Goal: Task Accomplishment & Management: Manage account settings

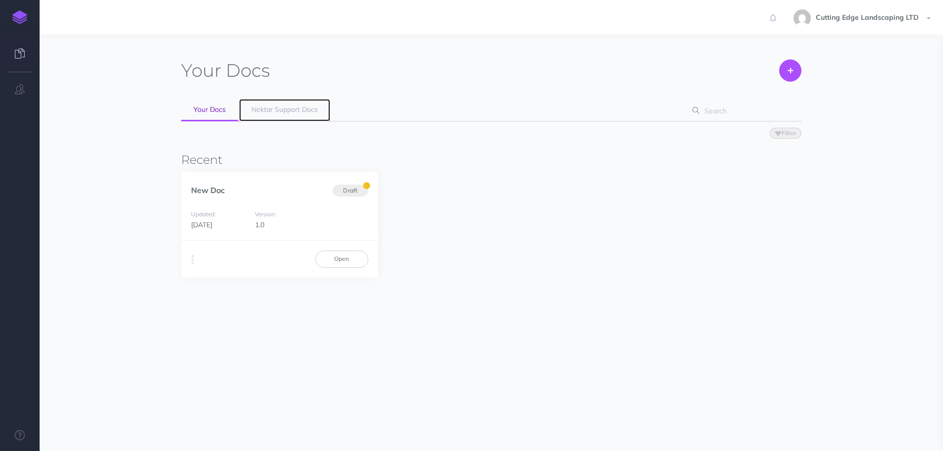
click at [269, 113] on span "Nektar Support Docs" at bounding box center [285, 109] width 66 height 9
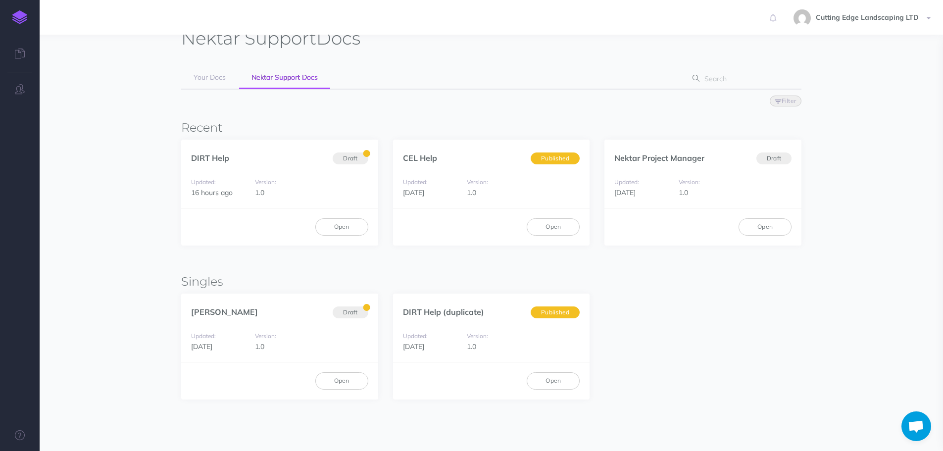
scroll to position [50, 0]
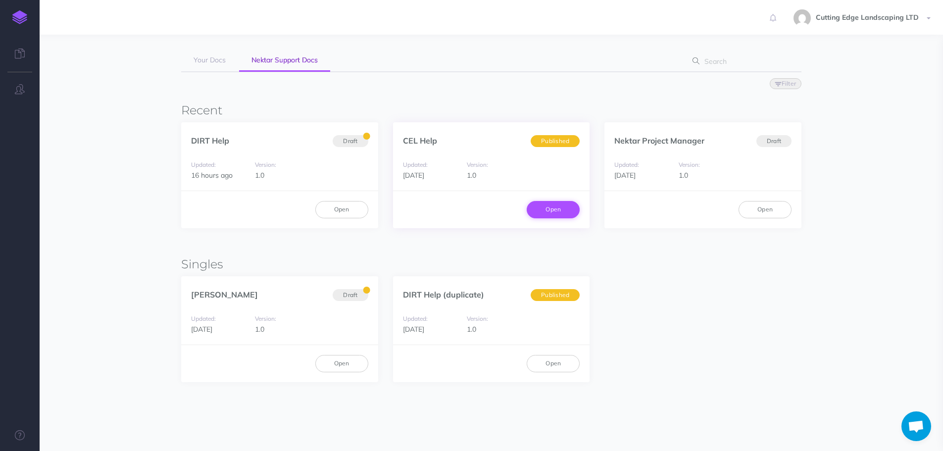
click at [564, 212] on link "Open" at bounding box center [553, 209] width 53 height 17
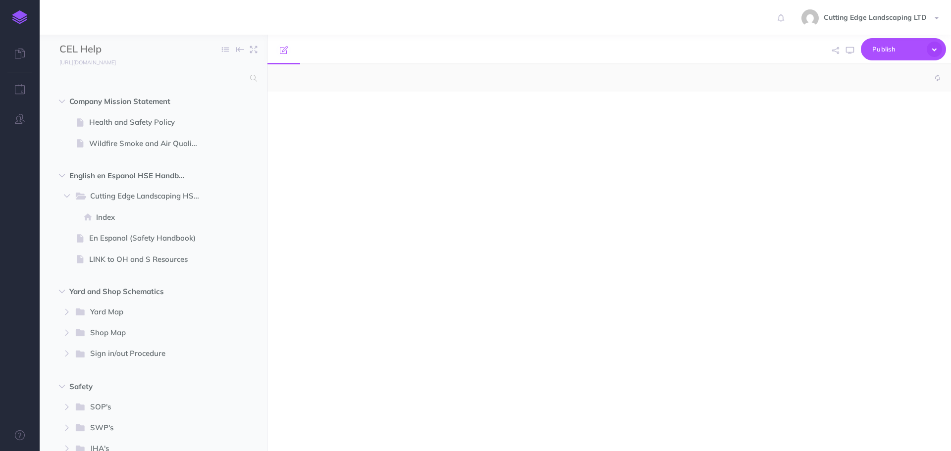
select select "null"
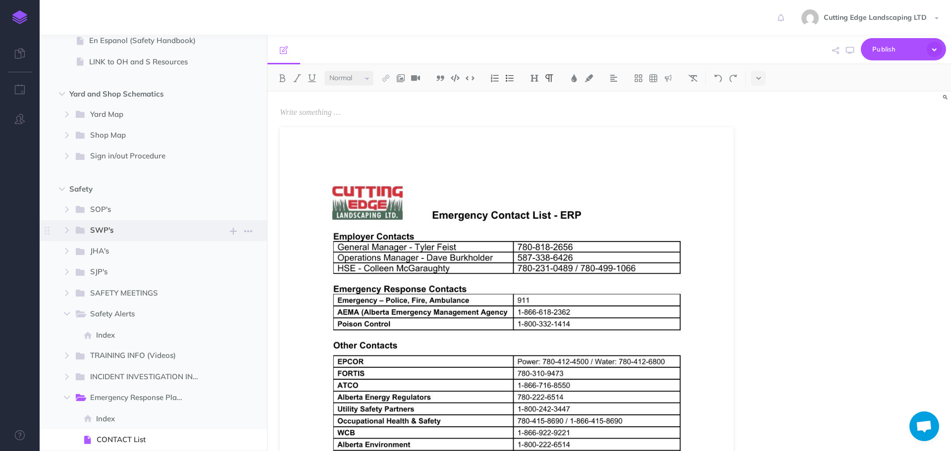
scroll to position [198, 0]
click at [87, 186] on span "Safety" at bounding box center [132, 189] width 126 height 12
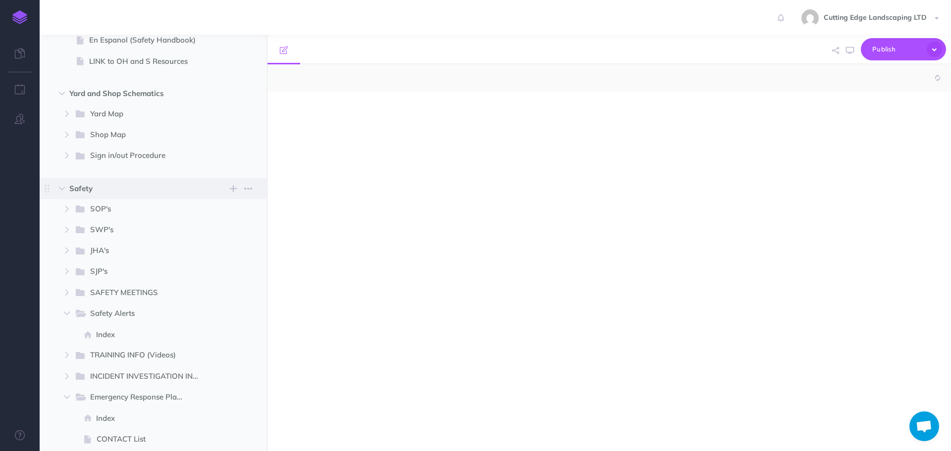
select select "null"
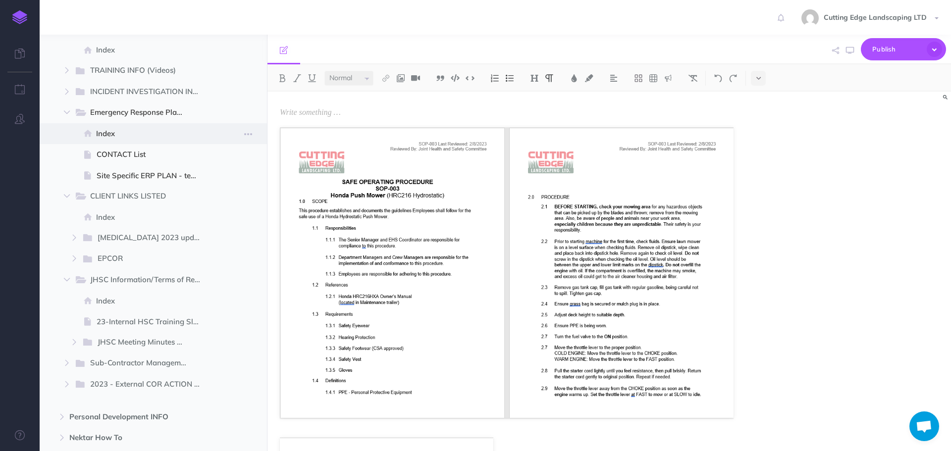
scroll to position [495, 0]
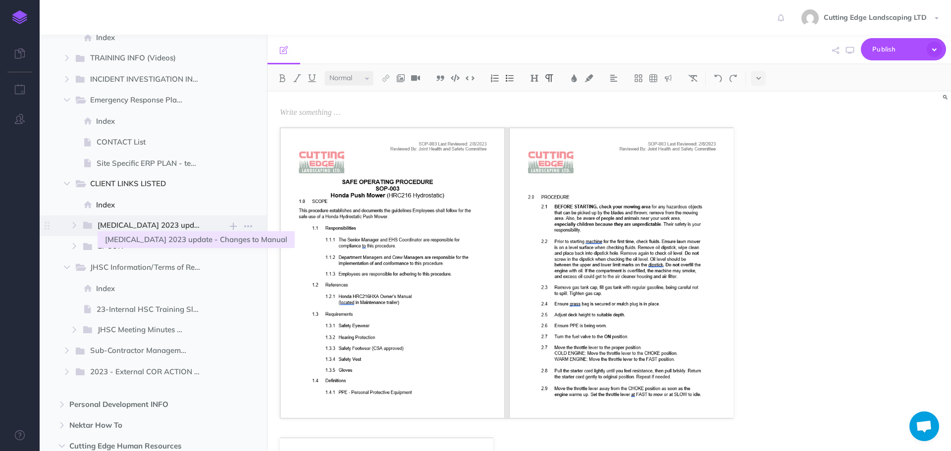
click at [113, 224] on span "KETEK 2023 update - Changes to Manual" at bounding box center [153, 225] width 111 height 13
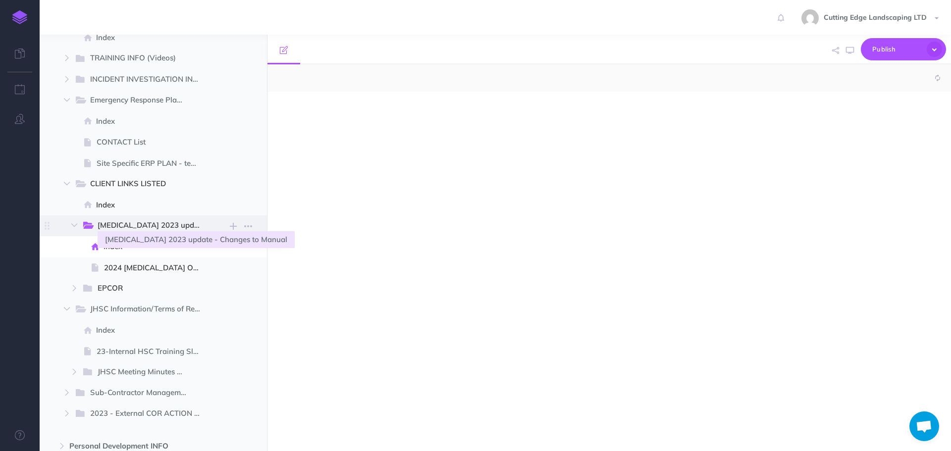
select select "null"
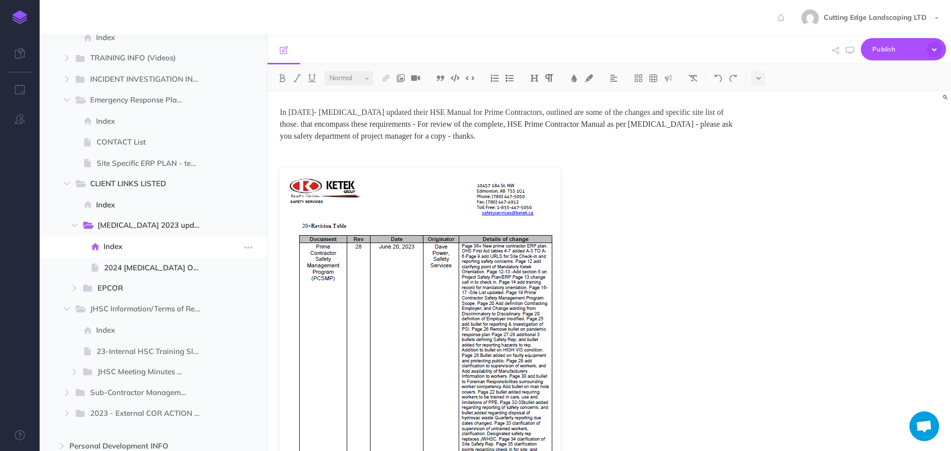
click at [141, 248] on span "Index" at bounding box center [156, 247] width 104 height 12
click at [122, 205] on span "Index" at bounding box center [151, 205] width 111 height 12
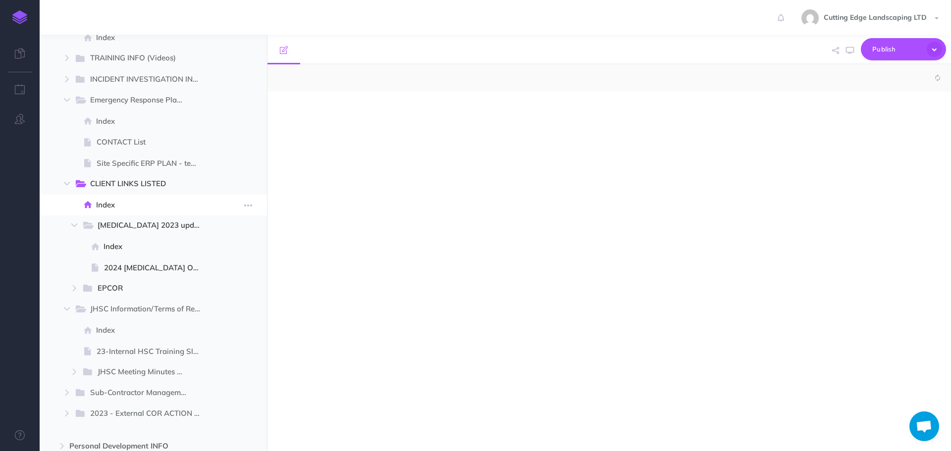
select select "null"
click at [134, 187] on span "CLIENT LINKS LISTED" at bounding box center [141, 184] width 103 height 13
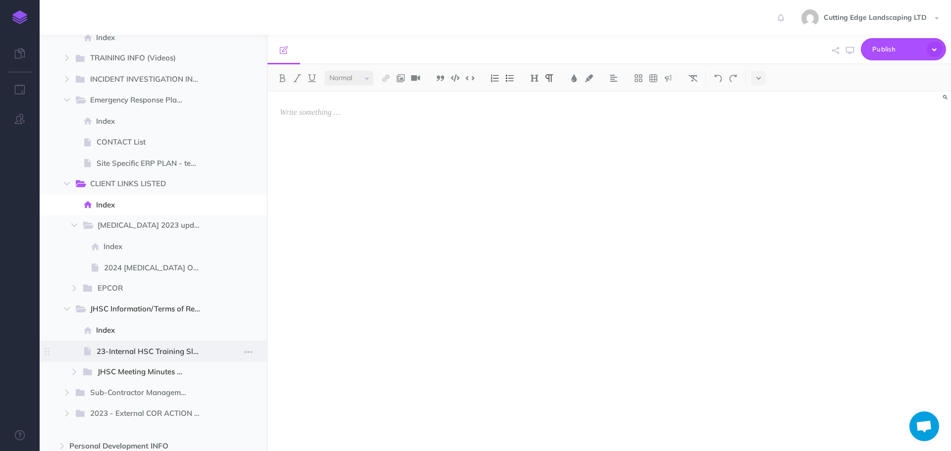
scroll to position [545, 0]
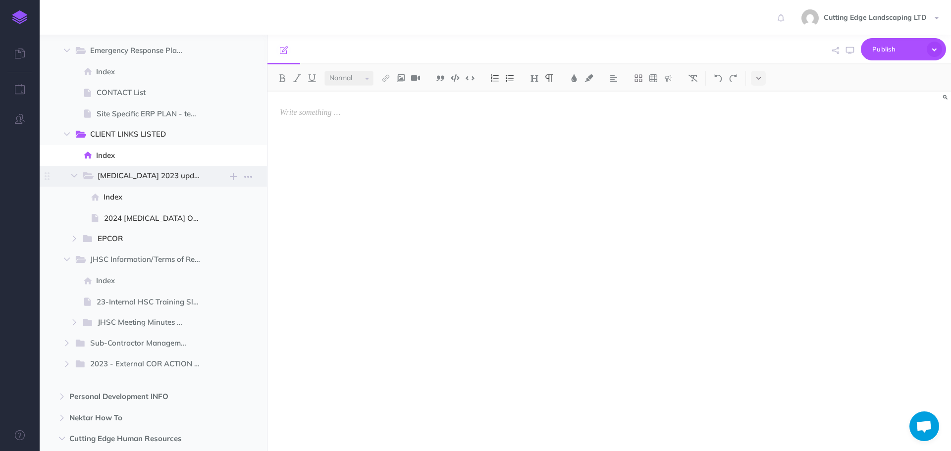
click at [148, 169] on span "KETEK 2023 update - Changes to Manual New folder Add a new folder inside this f…" at bounding box center [169, 176] width 175 height 21
select select "null"
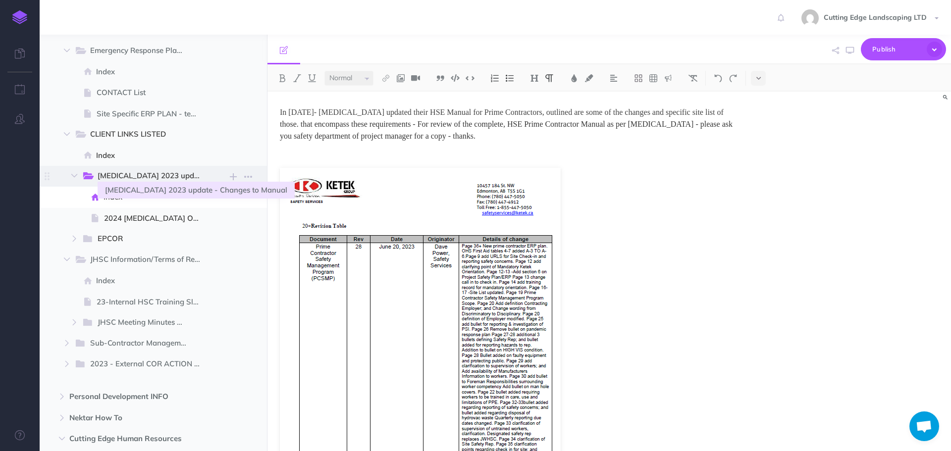
click at [138, 170] on span "KETEK 2023 update - Changes to Manual" at bounding box center [153, 176] width 111 height 13
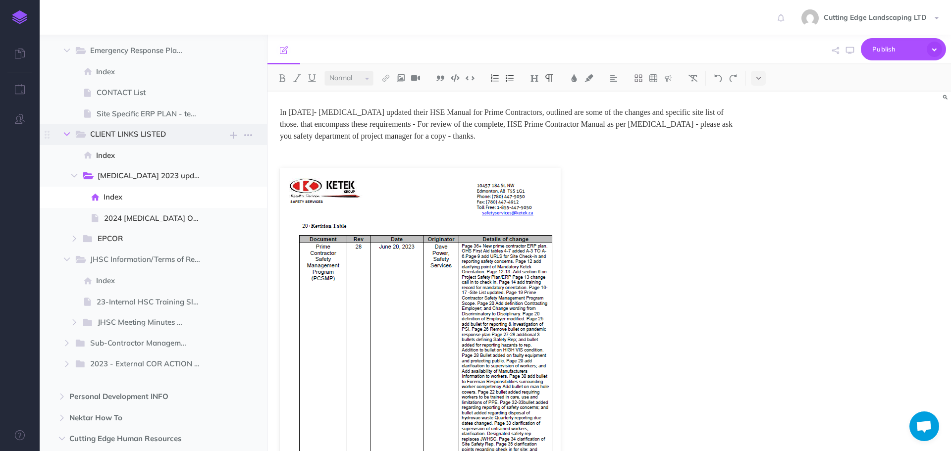
click at [64, 132] on icon "button" at bounding box center [67, 134] width 6 height 6
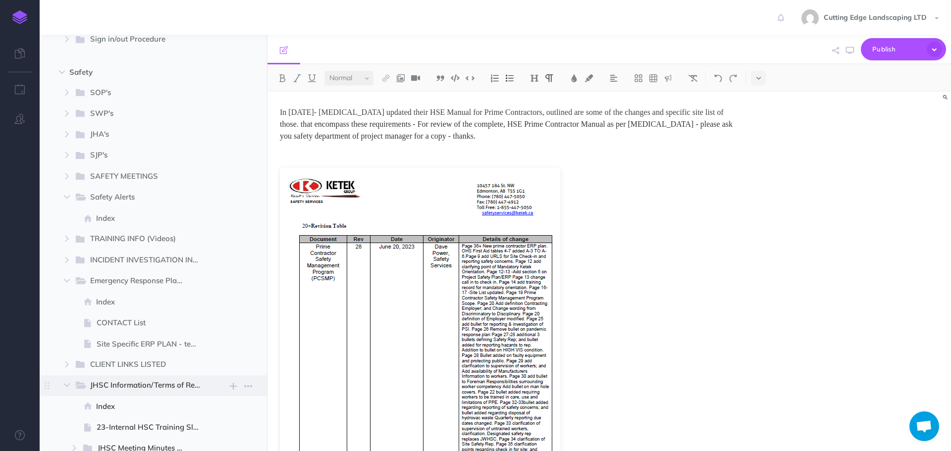
scroll to position [297, 0]
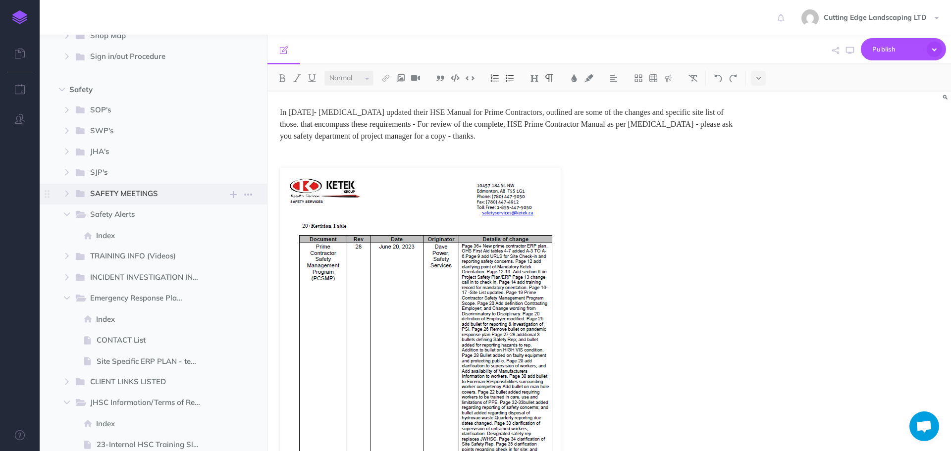
click at [133, 201] on span "SAFETY MEETINGS New folder Add a new folder inside this folder New page Add a n…" at bounding box center [165, 194] width 183 height 21
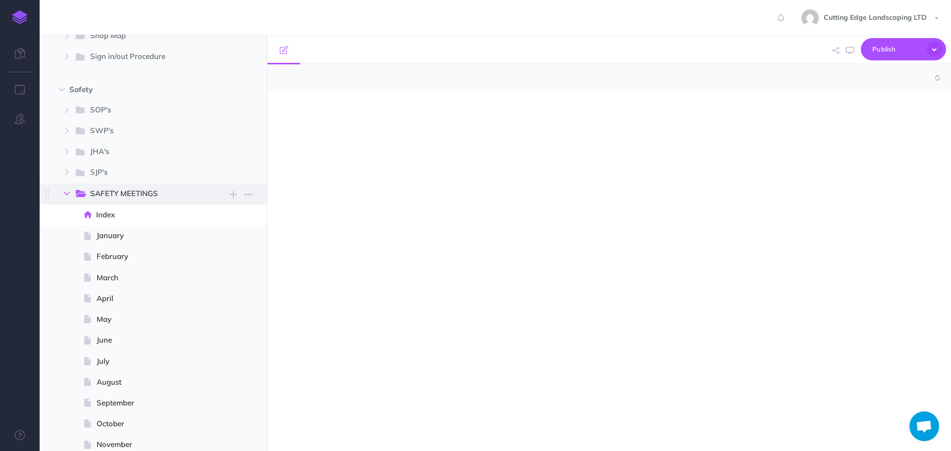
select select "null"
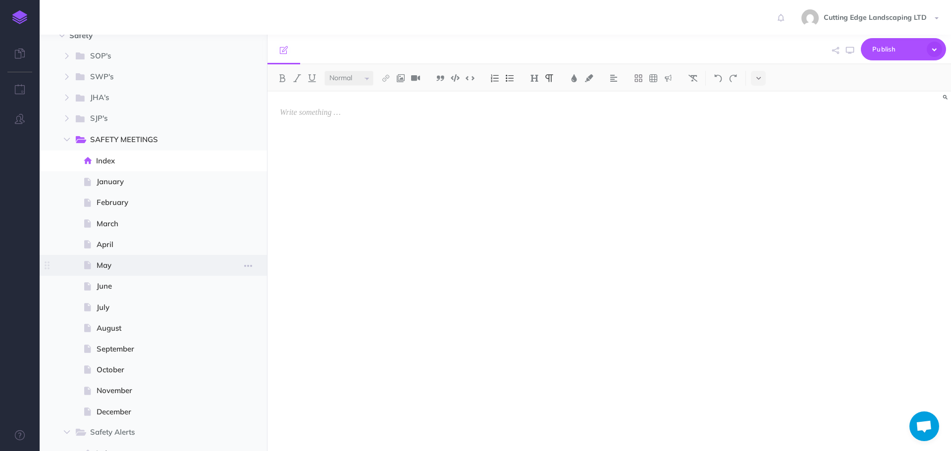
scroll to position [347, 0]
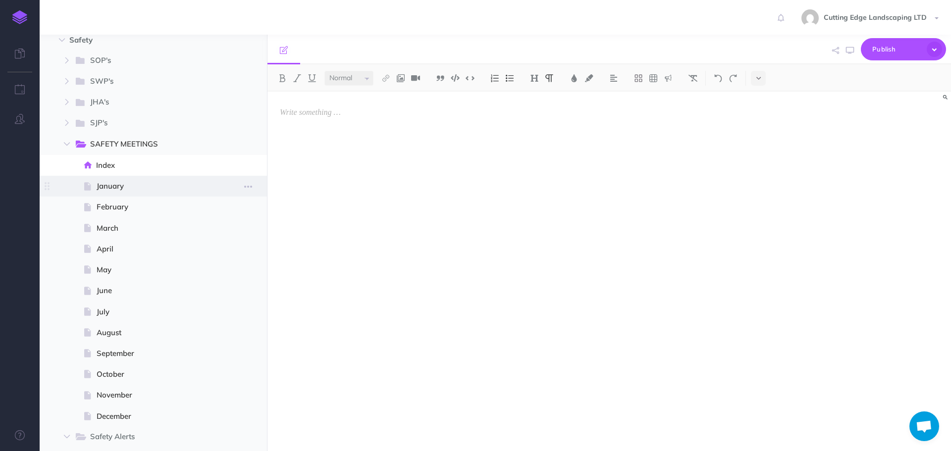
click at [127, 190] on span "January" at bounding box center [152, 186] width 111 height 12
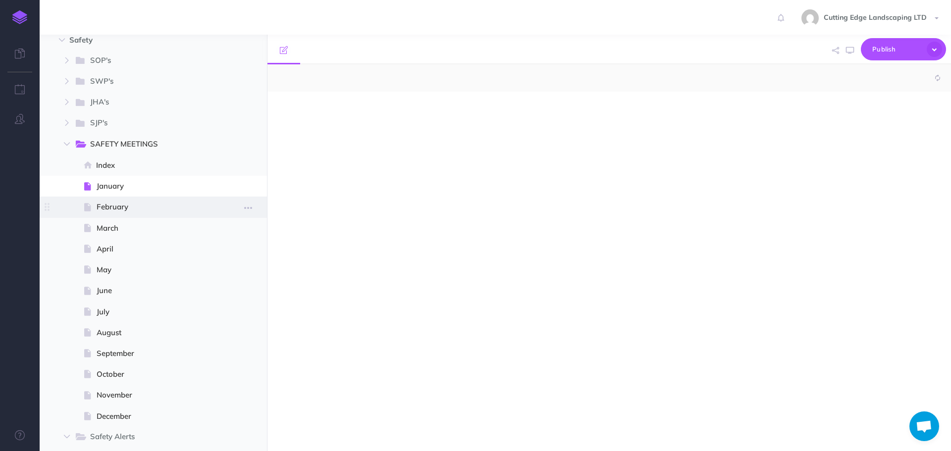
select select "null"
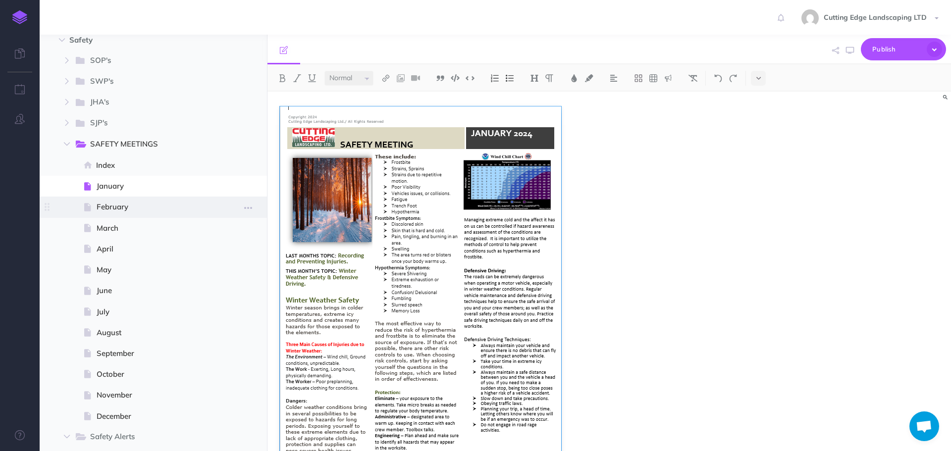
click at [127, 204] on span "February" at bounding box center [152, 207] width 111 height 12
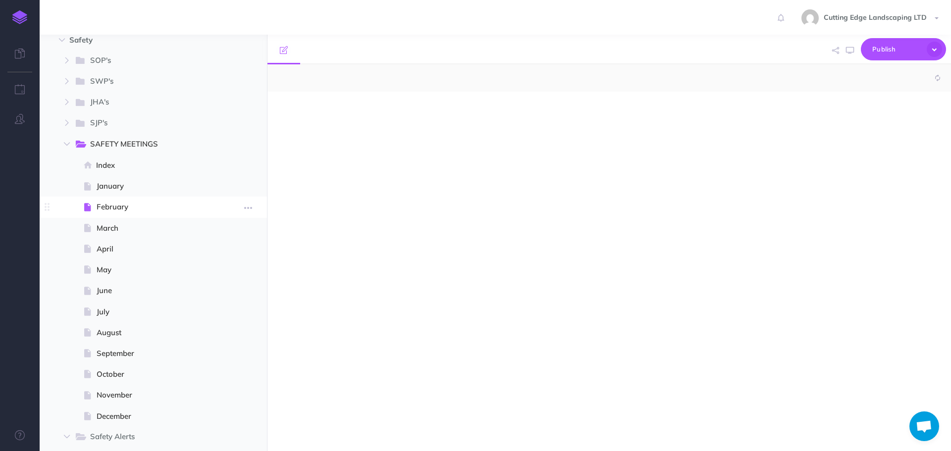
select select "null"
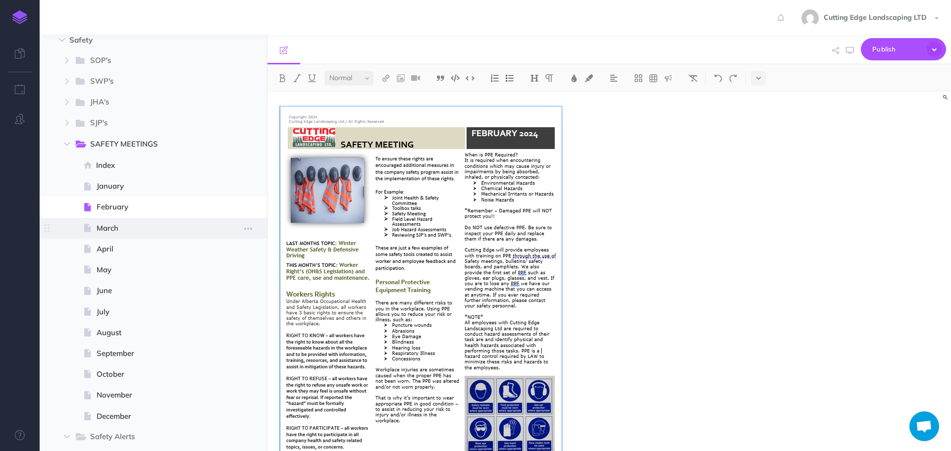
click at [126, 220] on span at bounding box center [153, 228] width 227 height 21
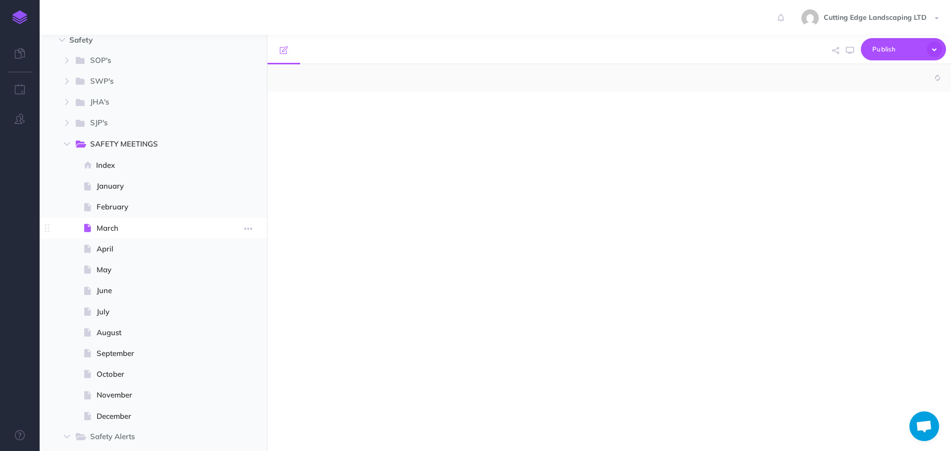
select select "null"
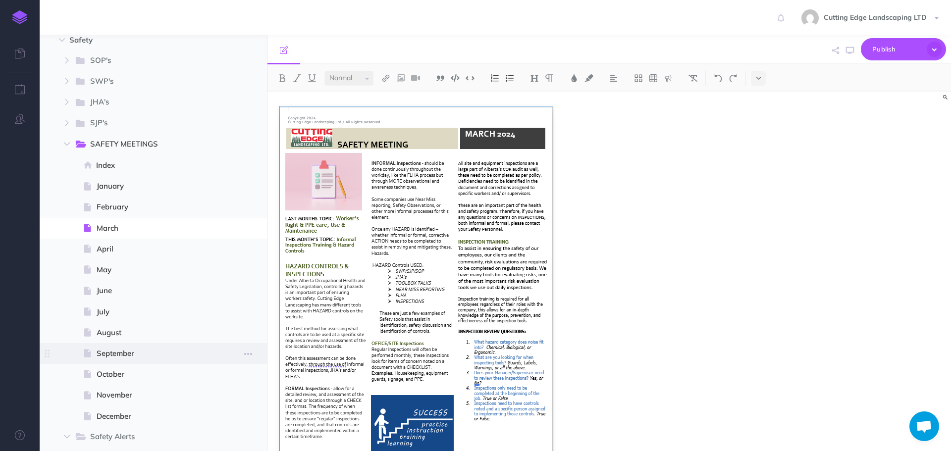
click at [127, 360] on span at bounding box center [153, 353] width 227 height 21
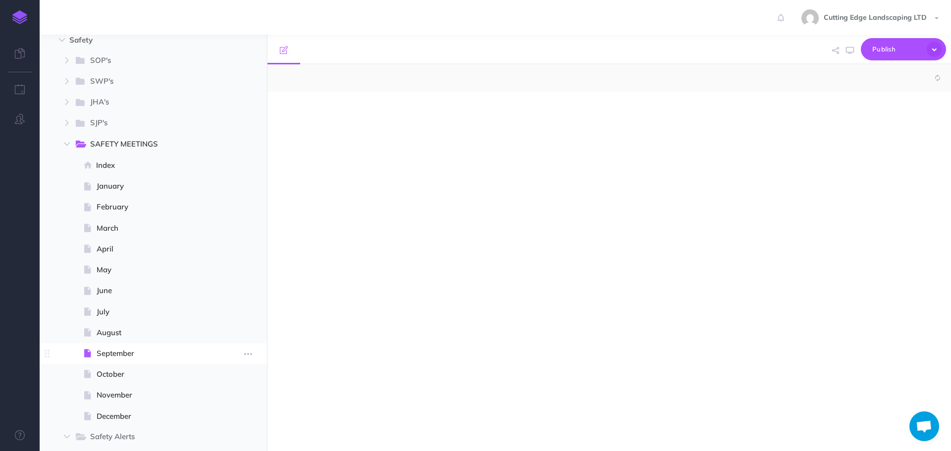
select select "null"
click at [118, 374] on span "October" at bounding box center [152, 374] width 111 height 12
select select "null"
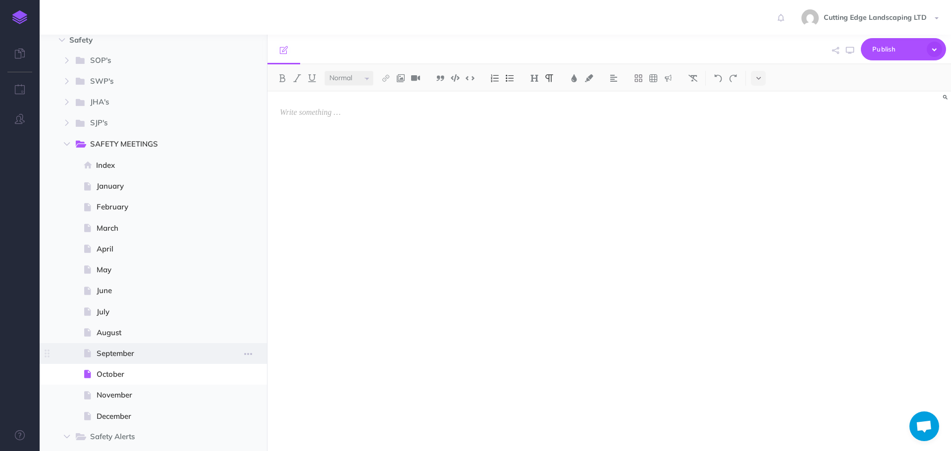
click at [126, 351] on span "September" at bounding box center [152, 354] width 111 height 12
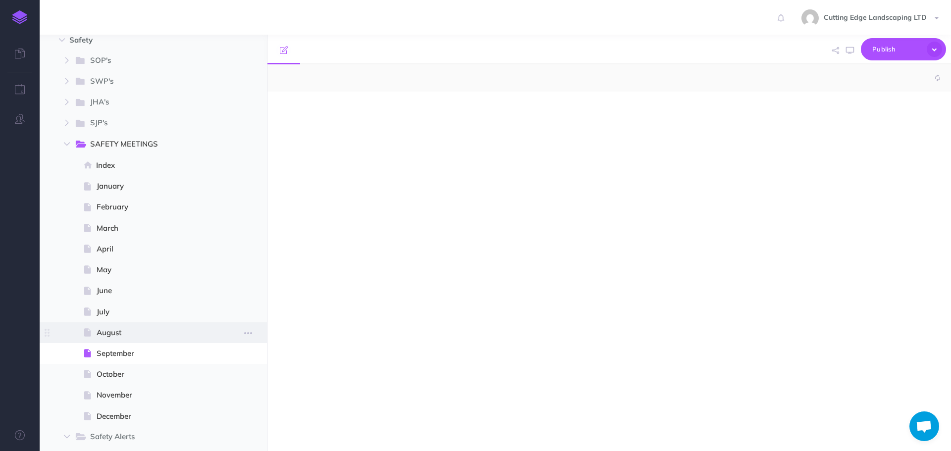
click at [119, 330] on span "August" at bounding box center [152, 333] width 111 height 12
select select "null"
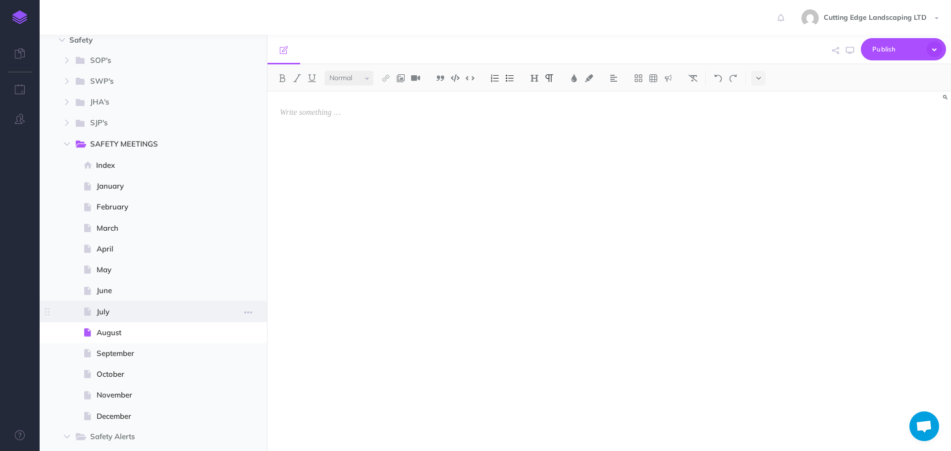
click at [112, 312] on span "July" at bounding box center [152, 312] width 111 height 12
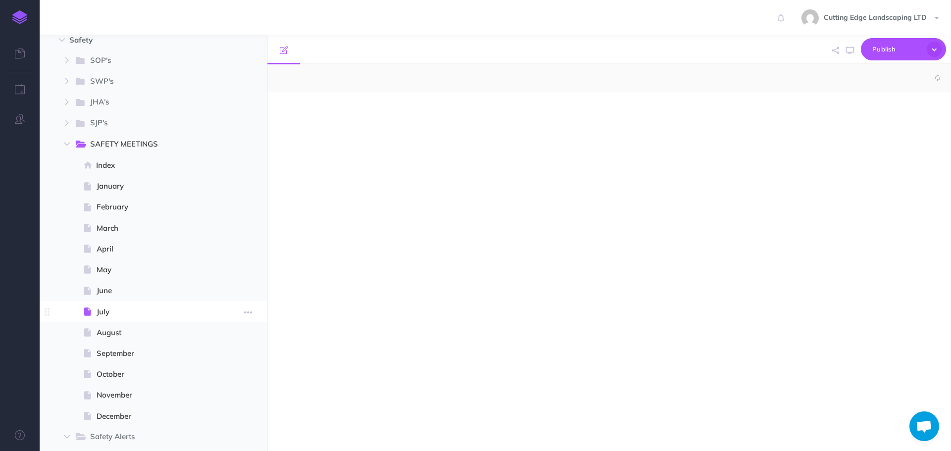
select select "null"
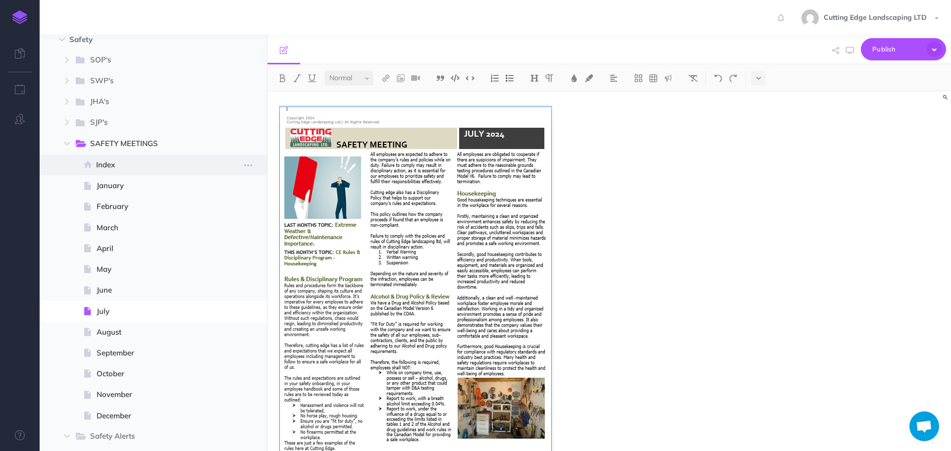
scroll to position [347, 0]
click at [64, 147] on button "button" at bounding box center [67, 144] width 18 height 12
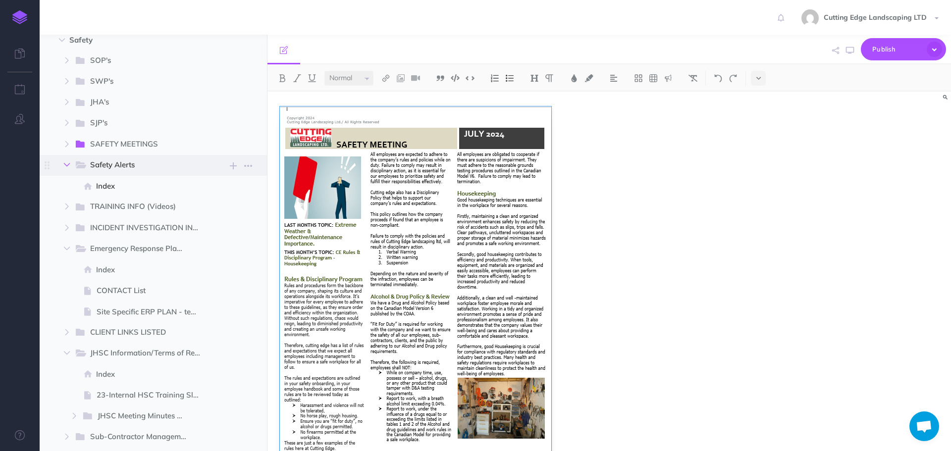
click at [68, 166] on icon "button" at bounding box center [67, 165] width 6 height 6
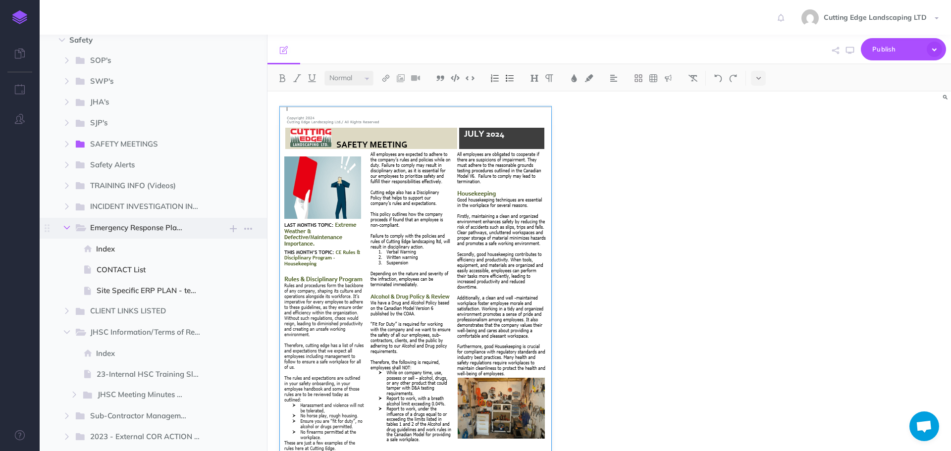
click at [66, 228] on icon "button" at bounding box center [67, 228] width 6 height 6
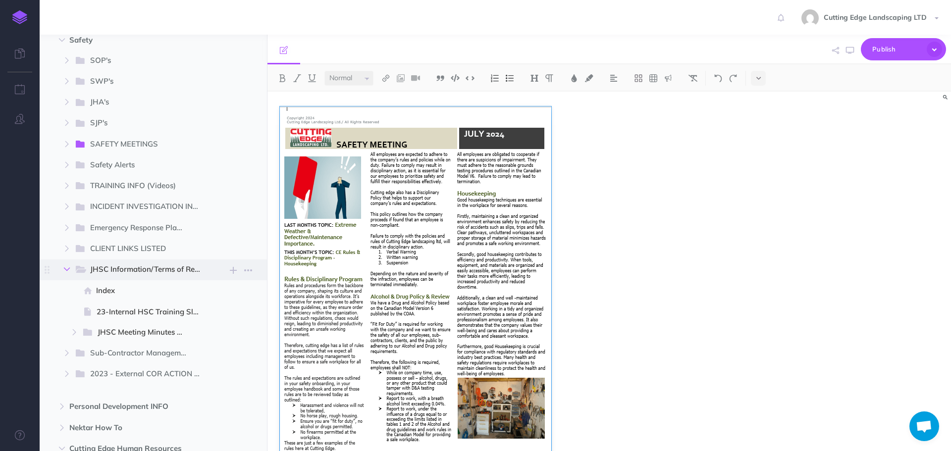
click at [71, 270] on button "button" at bounding box center [67, 269] width 18 height 12
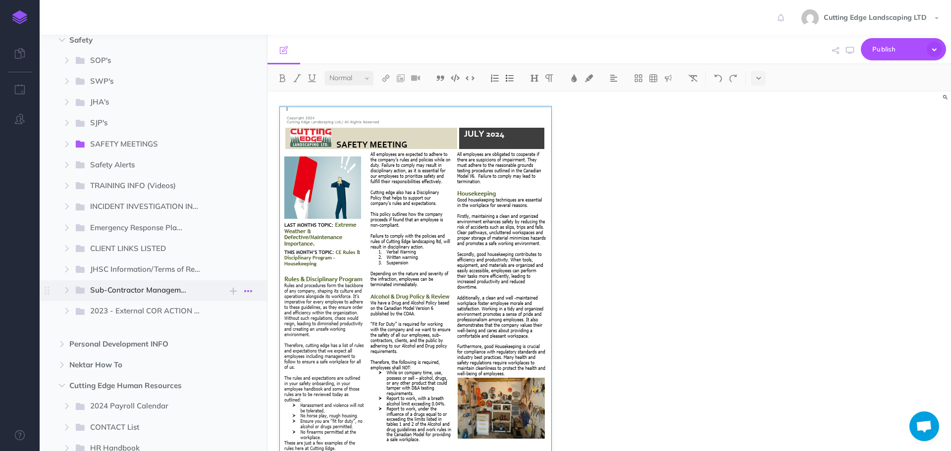
click at [244, 292] on icon "button" at bounding box center [248, 291] width 8 height 12
click at [140, 328] on ul "Company Mission Statement New folder Add a new folder inside this folder New pa…" at bounding box center [153, 226] width 227 height 965
drag, startPoint x: 123, startPoint y: 296, endPoint x: 126, endPoint y: 301, distance: 5.6
click at [126, 301] on span "Sub-Contractor Management New folder Add a new folder inside this folder New pa…" at bounding box center [165, 290] width 183 height 21
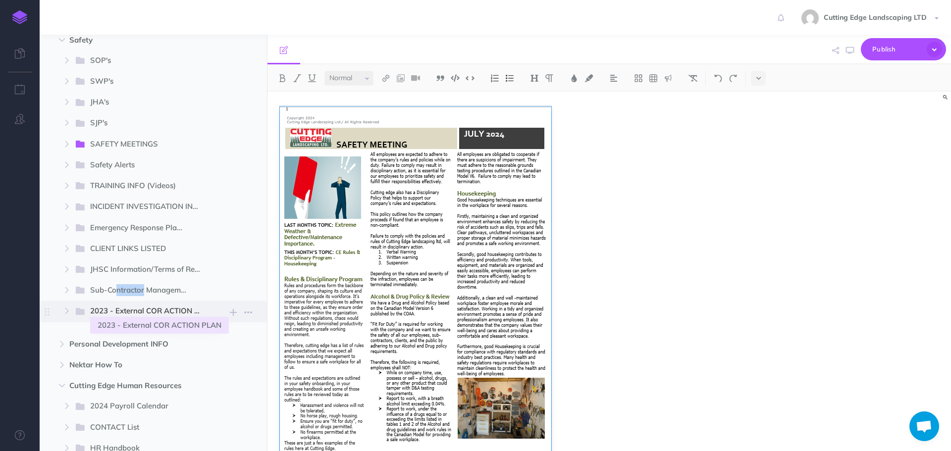
select select "null"
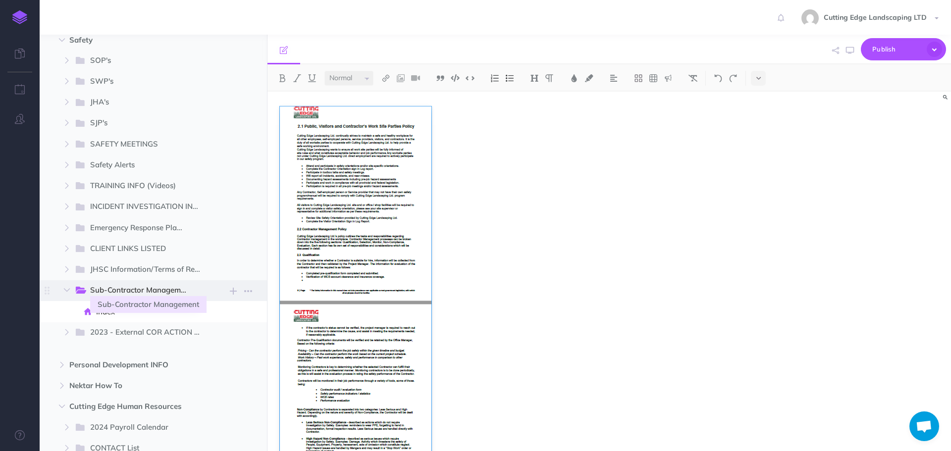
click at [133, 290] on span "Sub-Contractor Management" at bounding box center [142, 290] width 105 height 13
click at [69, 289] on icon "button" at bounding box center [67, 290] width 6 height 6
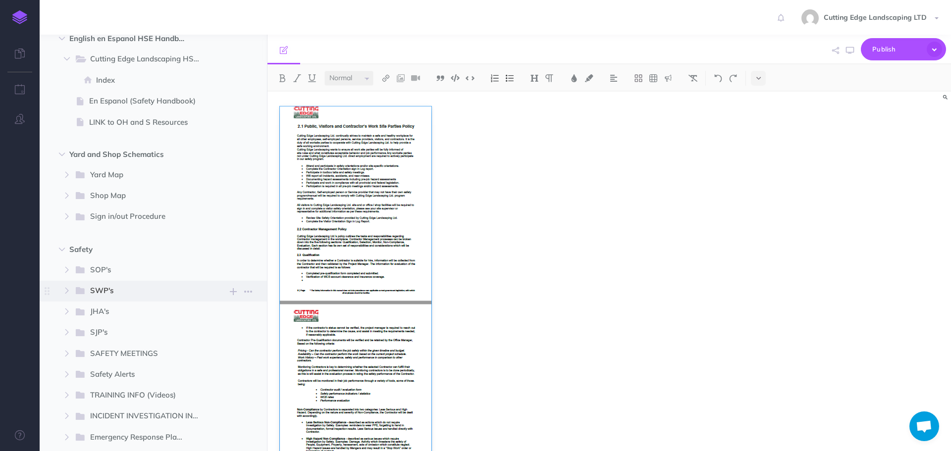
scroll to position [149, 0]
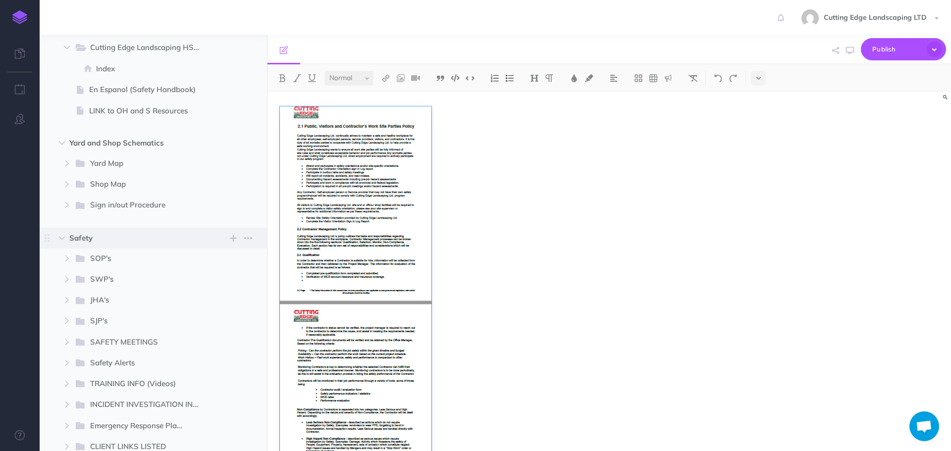
click at [88, 240] on span "Safety" at bounding box center [132, 238] width 126 height 12
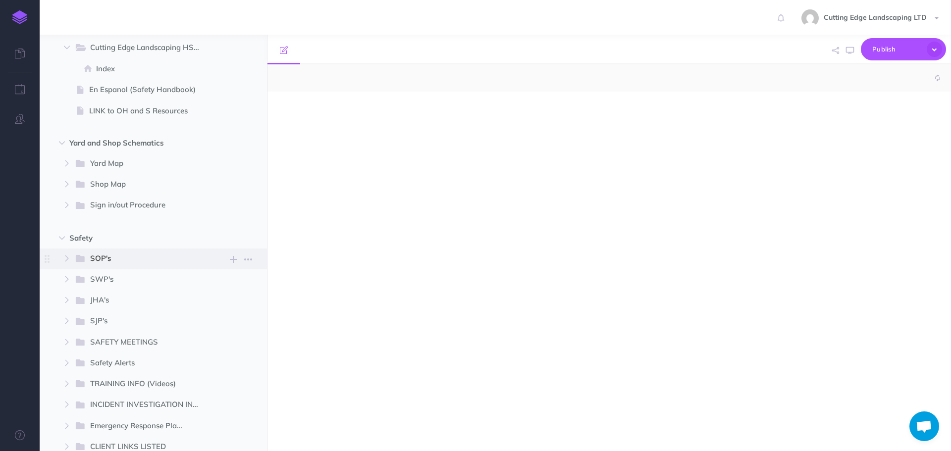
select select "null"
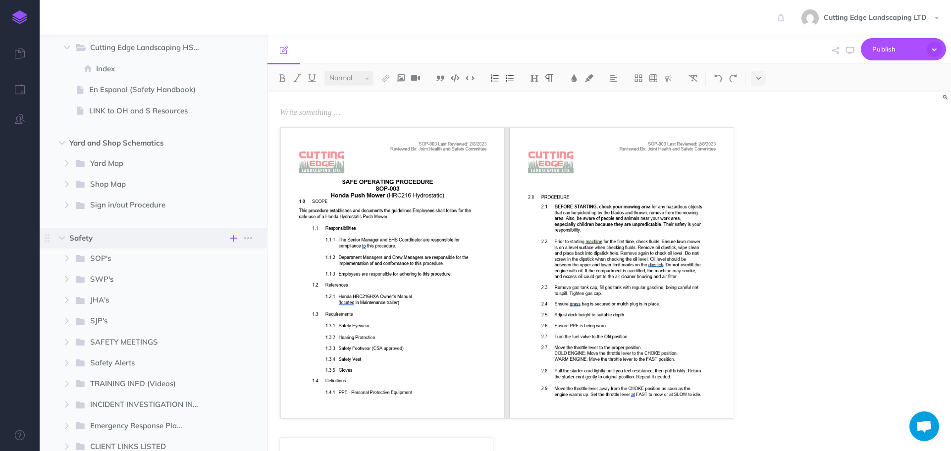
click at [235, 238] on icon "button" at bounding box center [233, 238] width 7 height 12
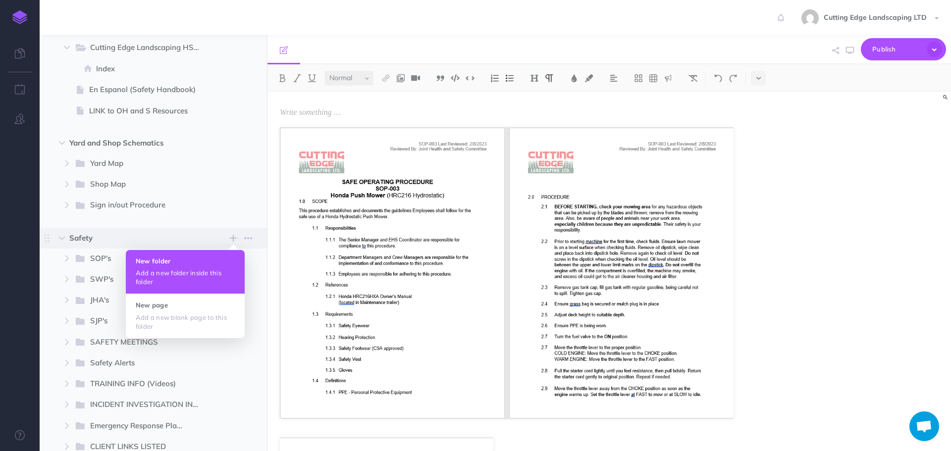
click at [206, 284] on p "Add a new folder inside this folder" at bounding box center [185, 277] width 99 height 18
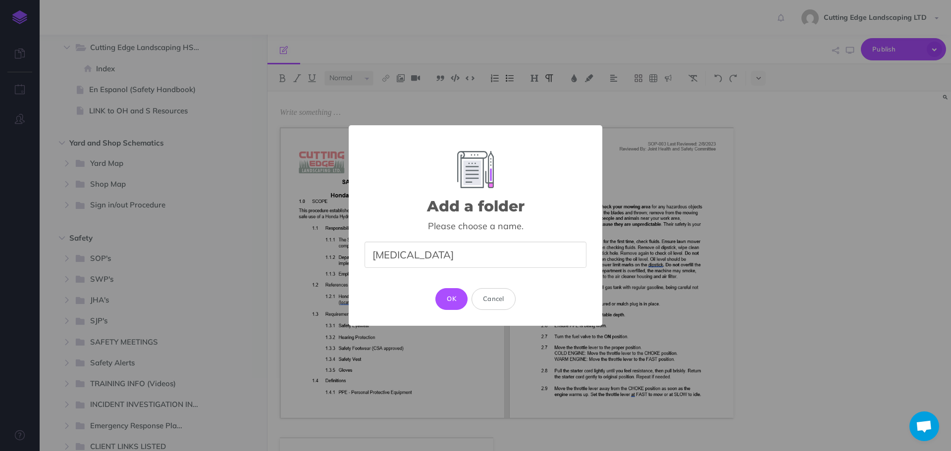
type input "Ketek"
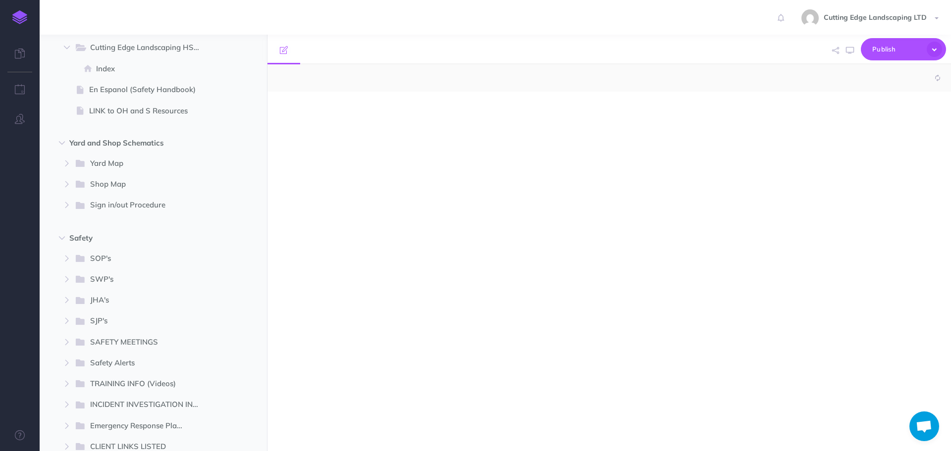
select select "null"
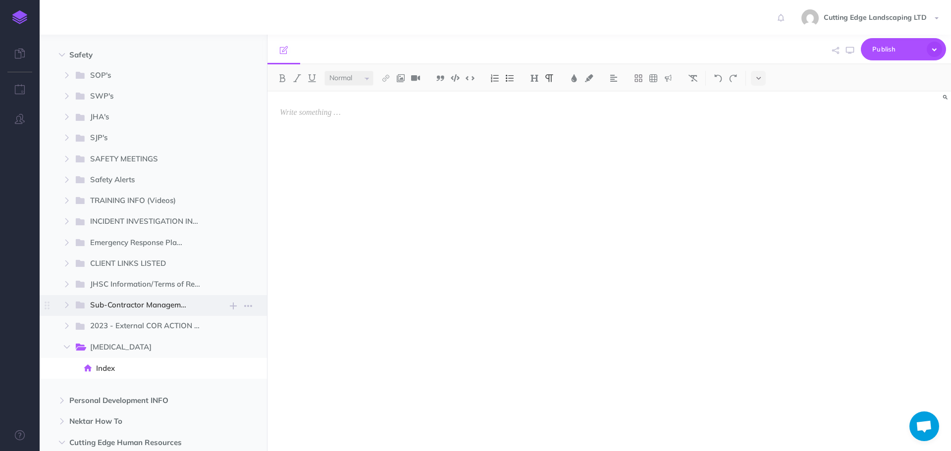
scroll to position [347, 0]
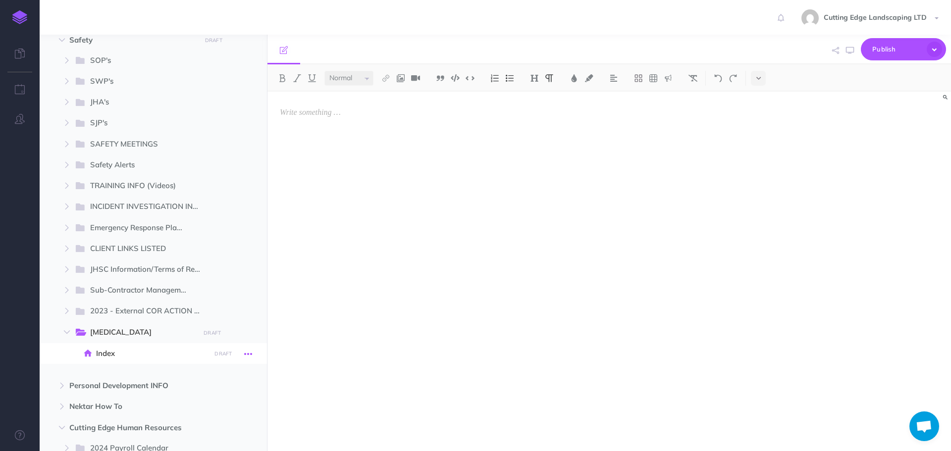
click at [245, 356] on icon "button" at bounding box center [248, 354] width 8 height 12
click at [227, 418] on link "Settings" at bounding box center [220, 421] width 74 height 16
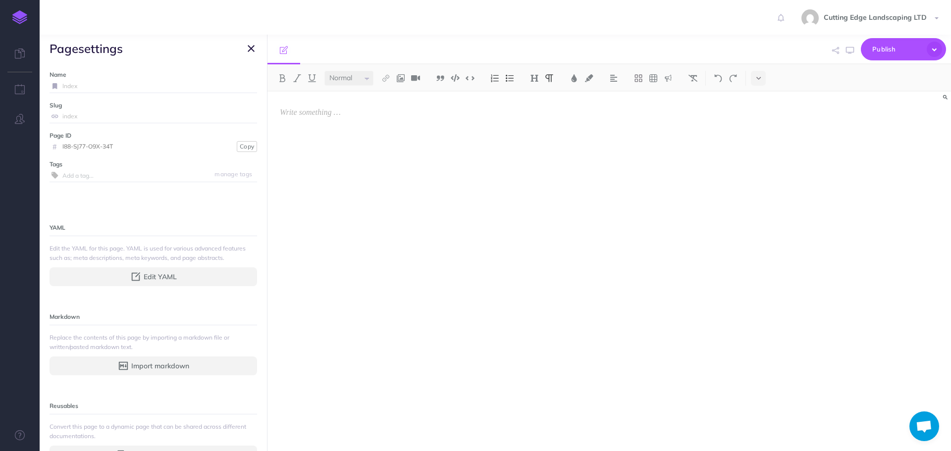
click at [68, 84] on input "Index" at bounding box center [159, 86] width 195 height 13
click at [60, 117] on div "index" at bounding box center [154, 116] width 208 height 13
click at [251, 48] on icon "button" at bounding box center [251, 49] width 7 height 12
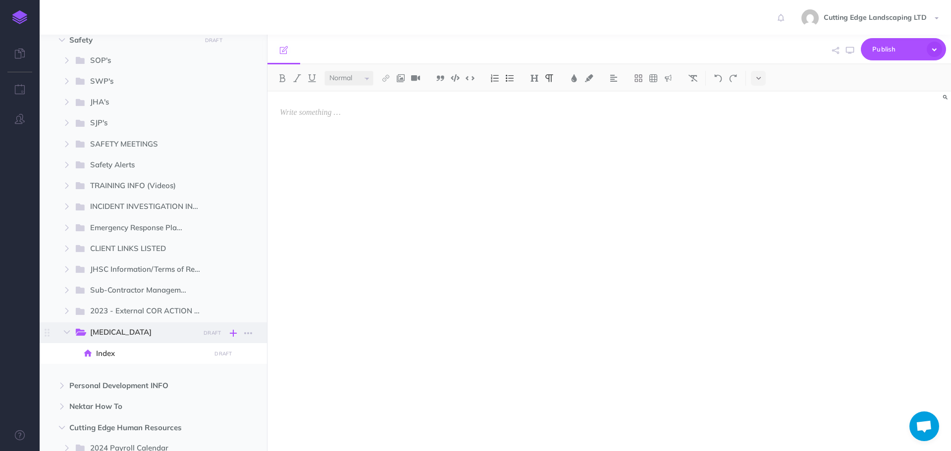
click at [232, 332] on icon "button" at bounding box center [233, 333] width 7 height 12
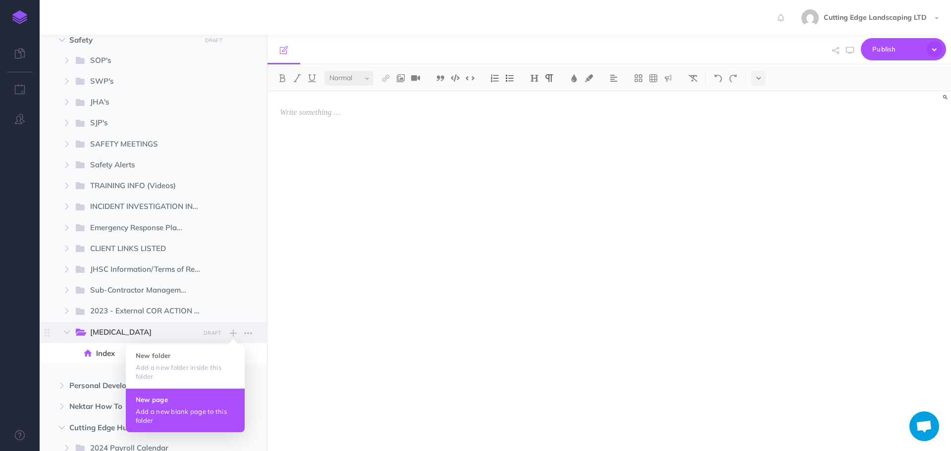
click at [206, 411] on p "Add a new blank page to this folder" at bounding box center [185, 416] width 99 height 18
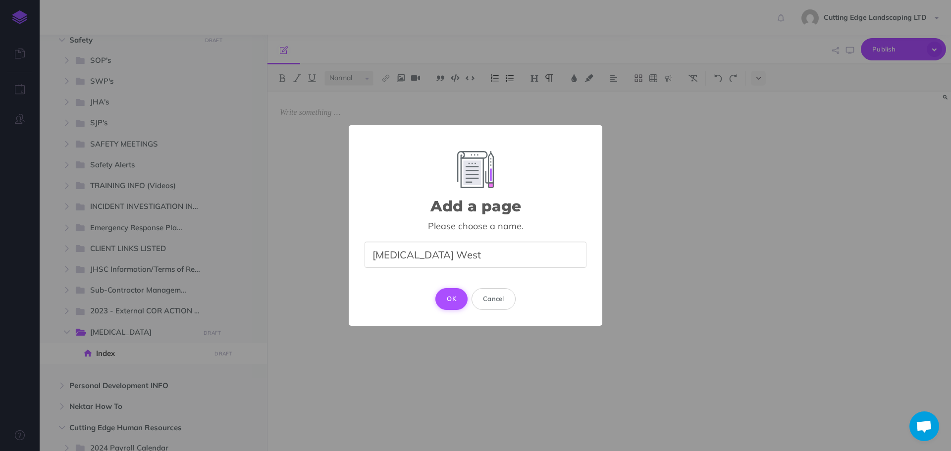
type input "Ketek West"
click at [455, 302] on button "OK" at bounding box center [451, 299] width 32 height 22
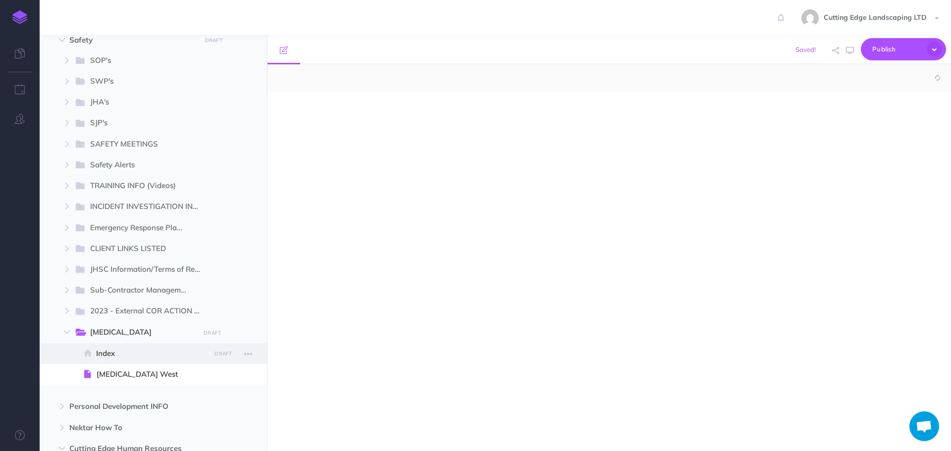
select select "null"
click at [235, 332] on icon "button" at bounding box center [233, 333] width 7 height 12
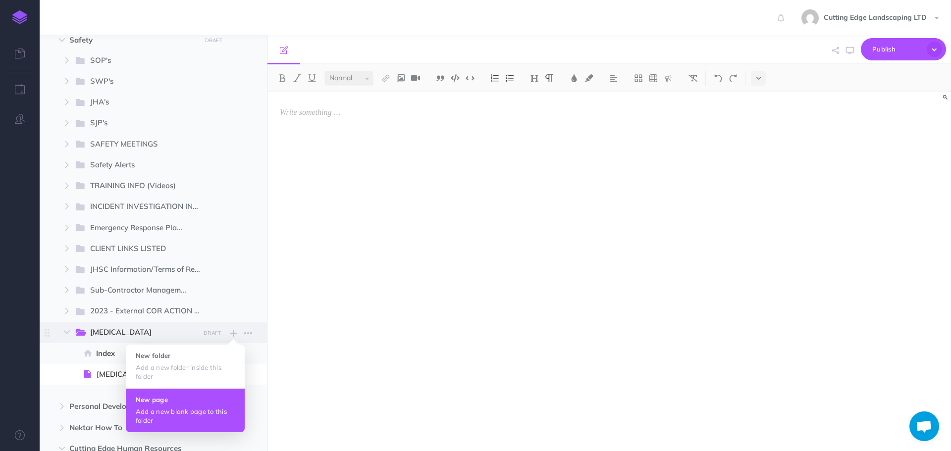
click at [199, 402] on h4 "New page" at bounding box center [185, 399] width 99 height 7
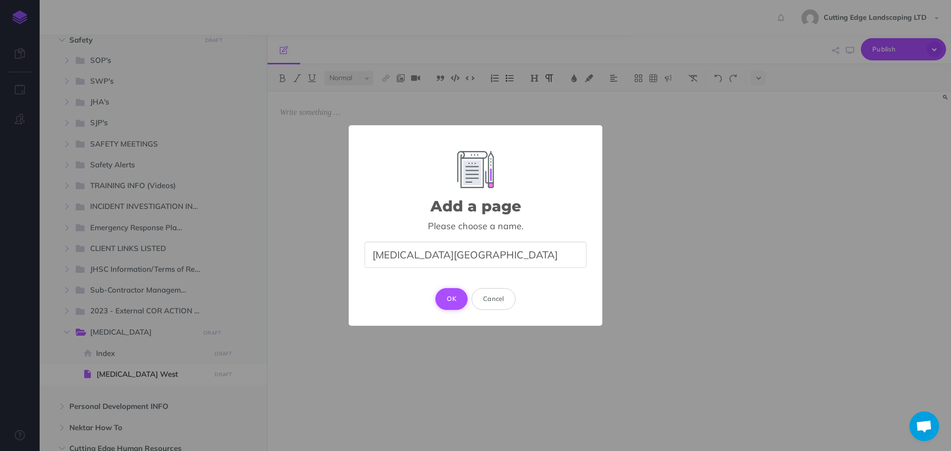
type input "Ketek East"
click at [448, 298] on button "OK" at bounding box center [451, 299] width 32 height 22
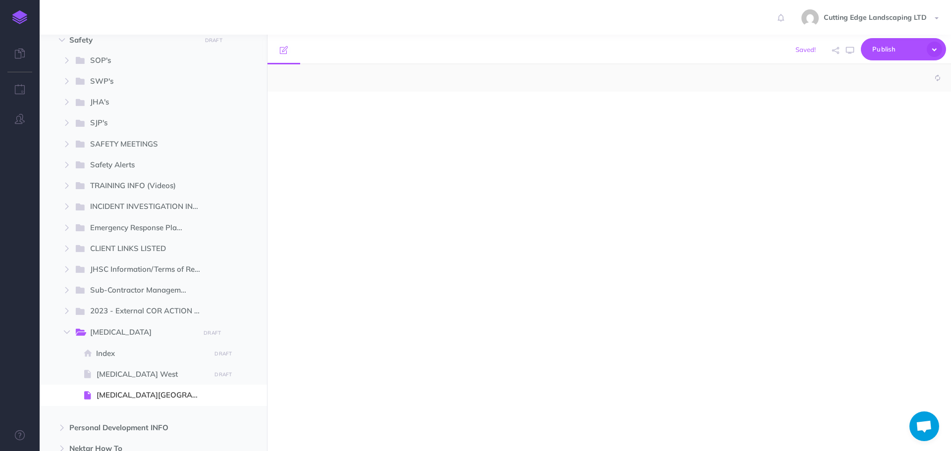
select select "null"
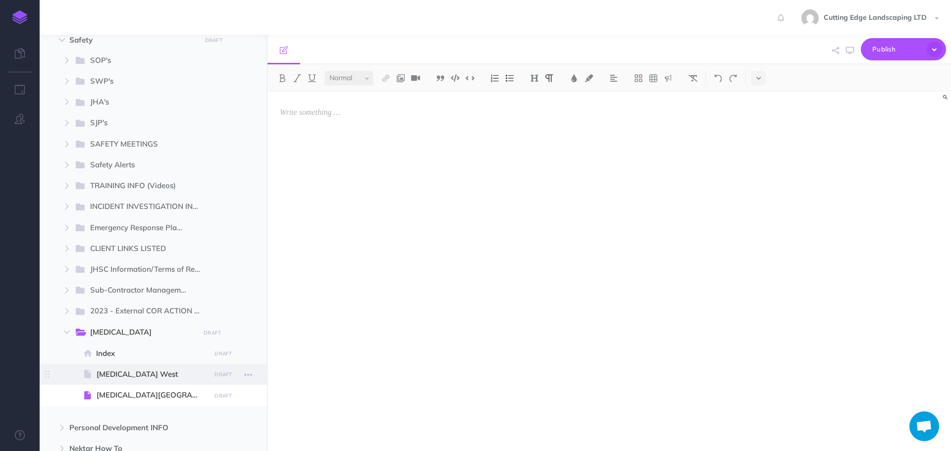
drag, startPoint x: 146, startPoint y: 375, endPoint x: 115, endPoint y: 377, distance: 30.3
click at [115, 377] on span "Ketek West" at bounding box center [152, 374] width 111 height 12
select select "null"
click at [250, 376] on icon "button" at bounding box center [248, 375] width 8 height 12
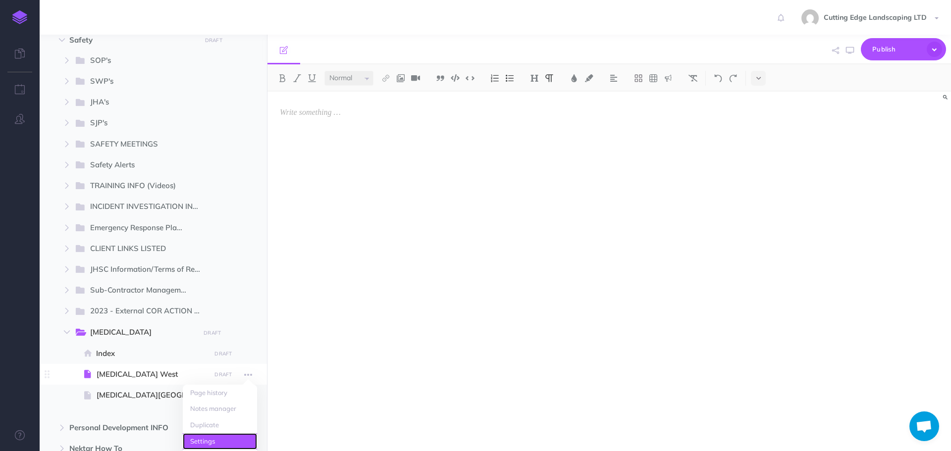
click at [225, 441] on link "Settings" at bounding box center [220, 441] width 74 height 16
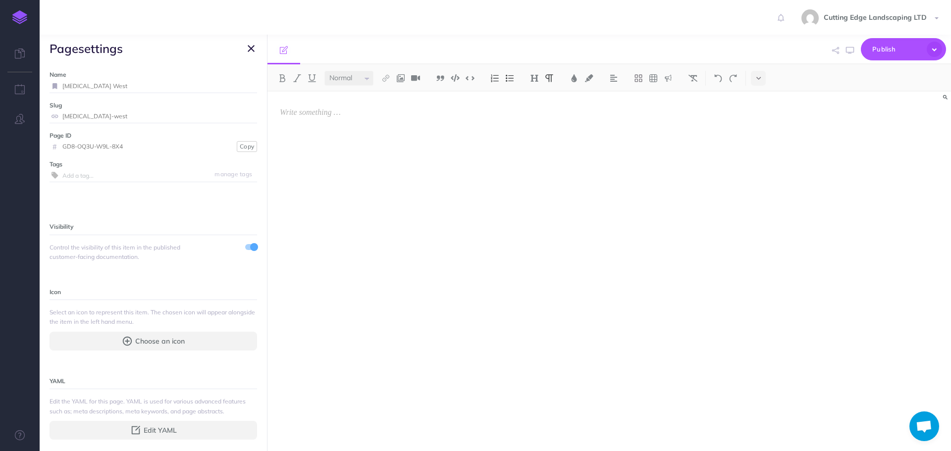
click at [113, 89] on input "Ketek West" at bounding box center [159, 86] width 195 height 13
click at [242, 47] on span "page settings" at bounding box center [153, 49] width 227 height 28
click at [248, 49] on icon "button" at bounding box center [251, 49] width 7 height 12
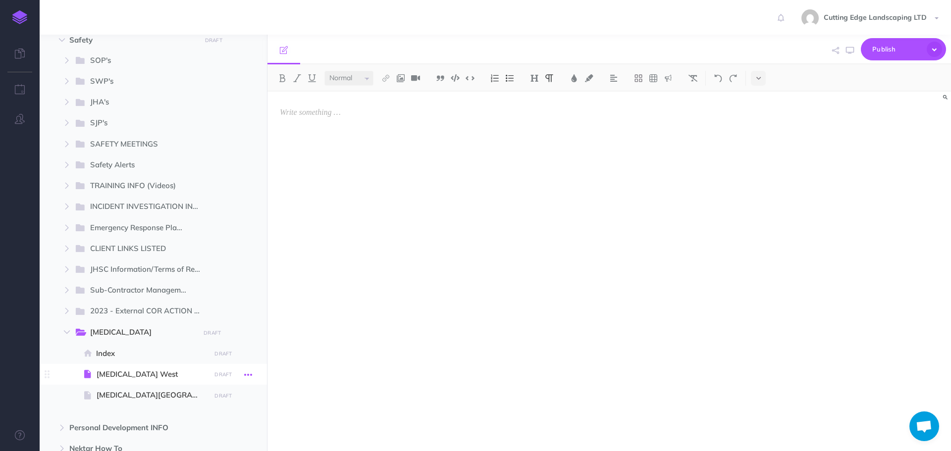
click at [247, 375] on icon "button" at bounding box center [248, 375] width 8 height 12
drag, startPoint x: 157, startPoint y: 372, endPoint x: 150, endPoint y: 373, distance: 7.0
click at [150, 373] on span "Ketek West" at bounding box center [152, 374] width 111 height 12
click at [418, 250] on div at bounding box center [506, 267] width 478 height 350
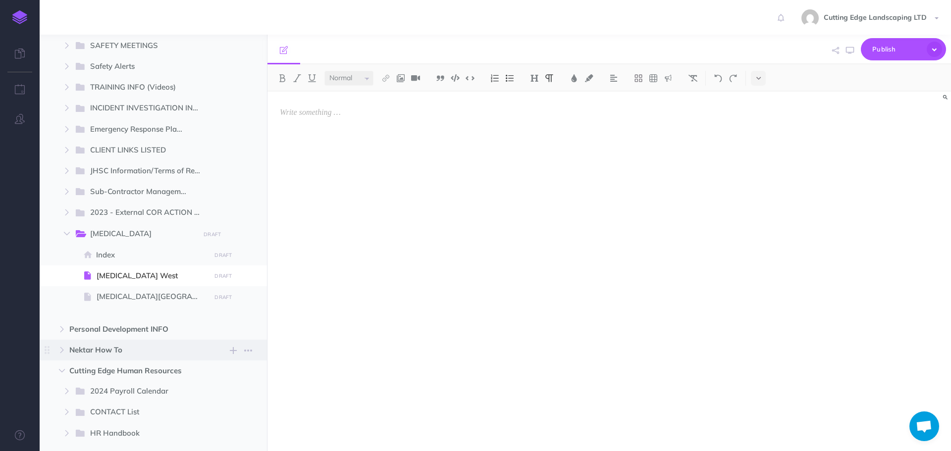
scroll to position [446, 0]
click at [253, 295] on button "button" at bounding box center [248, 296] width 18 height 13
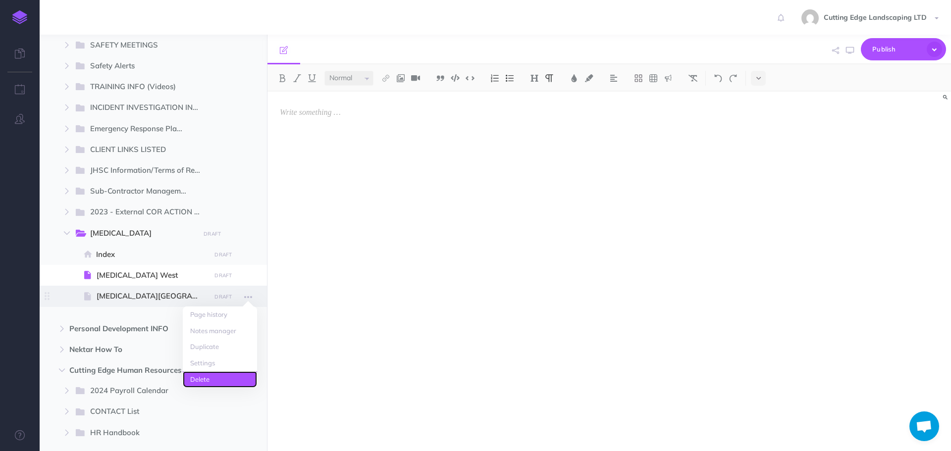
click at [218, 375] on link "Delete" at bounding box center [220, 379] width 74 height 16
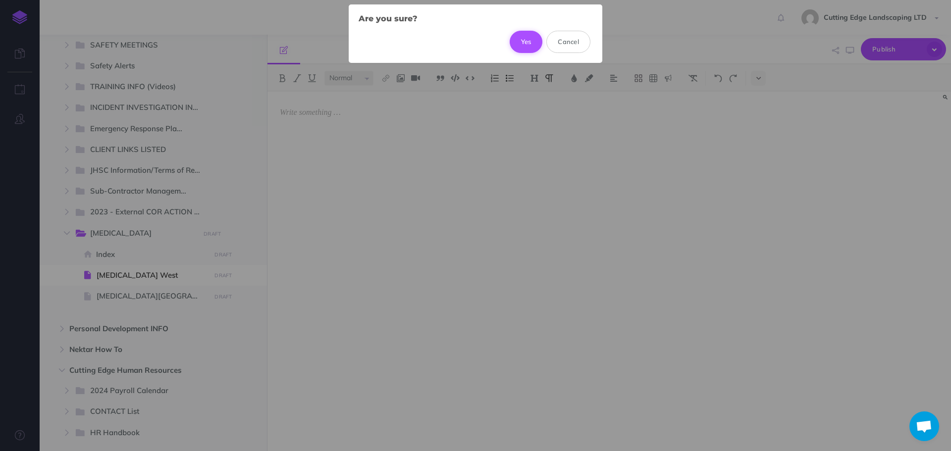
click at [520, 41] on button "Yes" at bounding box center [526, 42] width 33 height 22
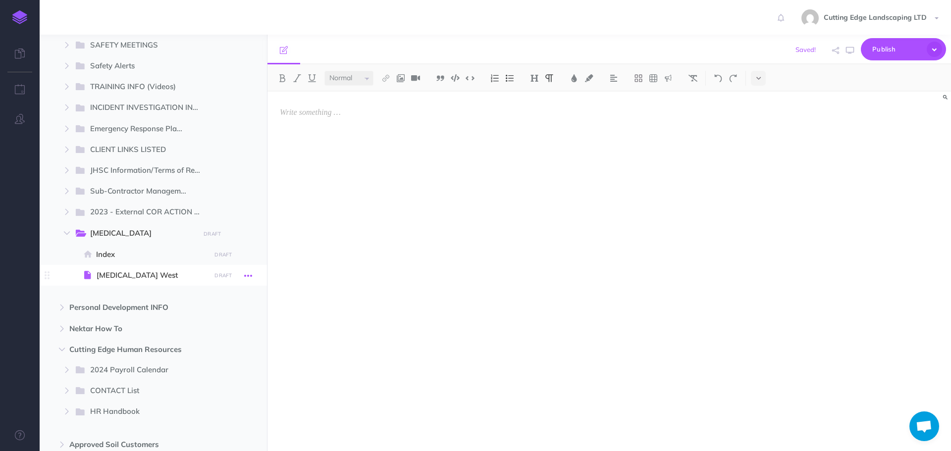
click at [249, 278] on icon "button" at bounding box center [248, 276] width 8 height 12
click at [240, 364] on link "Delete" at bounding box center [220, 359] width 74 height 16
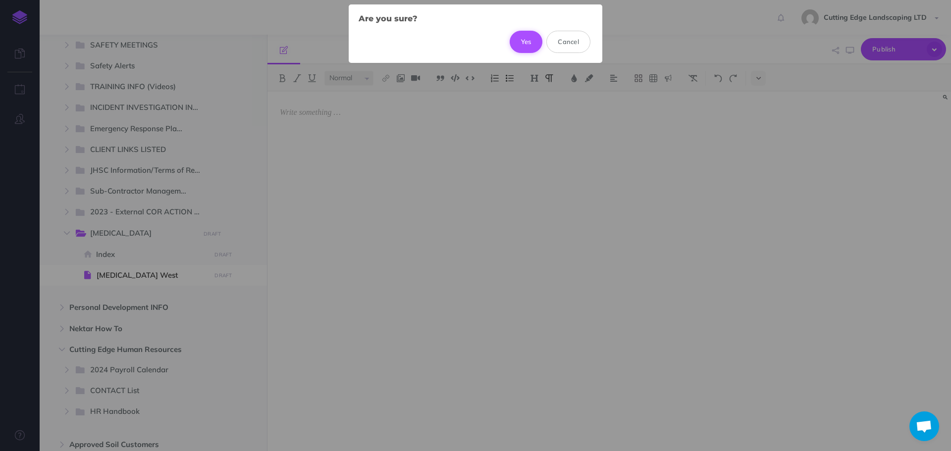
click at [532, 41] on button "Yes" at bounding box center [526, 42] width 33 height 22
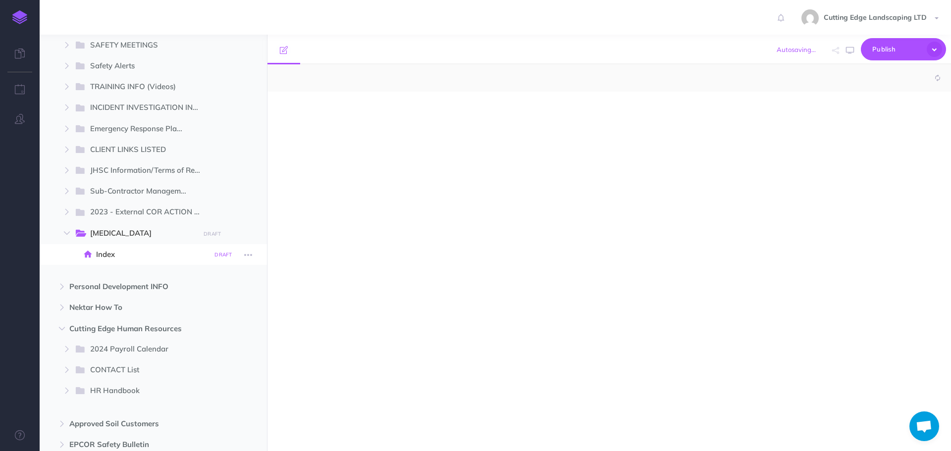
select select "null"
click at [246, 257] on icon "button" at bounding box center [248, 255] width 8 height 12
click at [366, 251] on div at bounding box center [506, 267] width 478 height 350
drag, startPoint x: 111, startPoint y: 236, endPoint x: 176, endPoint y: 251, distance: 66.6
click at [147, 263] on span at bounding box center [153, 254] width 227 height 21
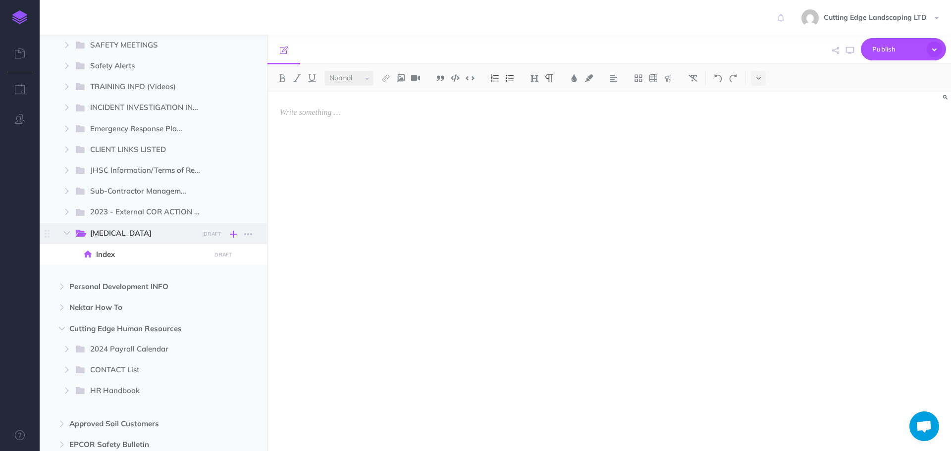
click at [234, 238] on icon "button" at bounding box center [233, 234] width 7 height 12
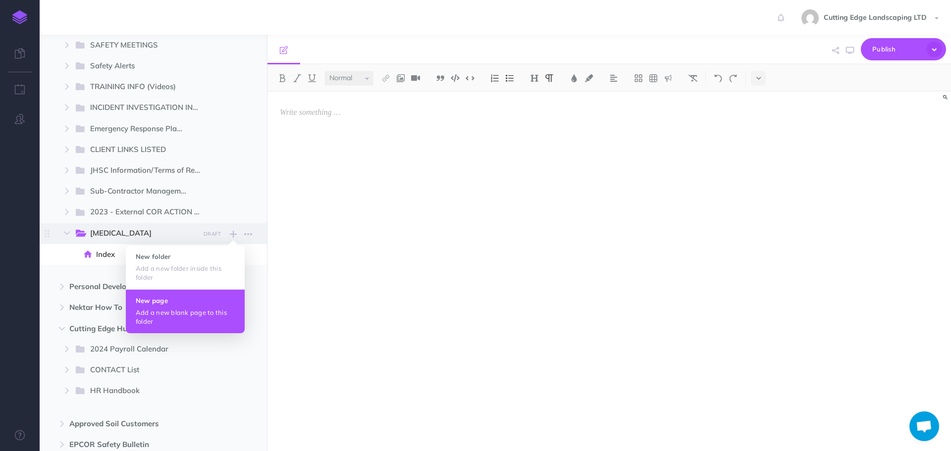
click at [159, 309] on p "Add a new blank page to this folder" at bounding box center [185, 317] width 99 height 18
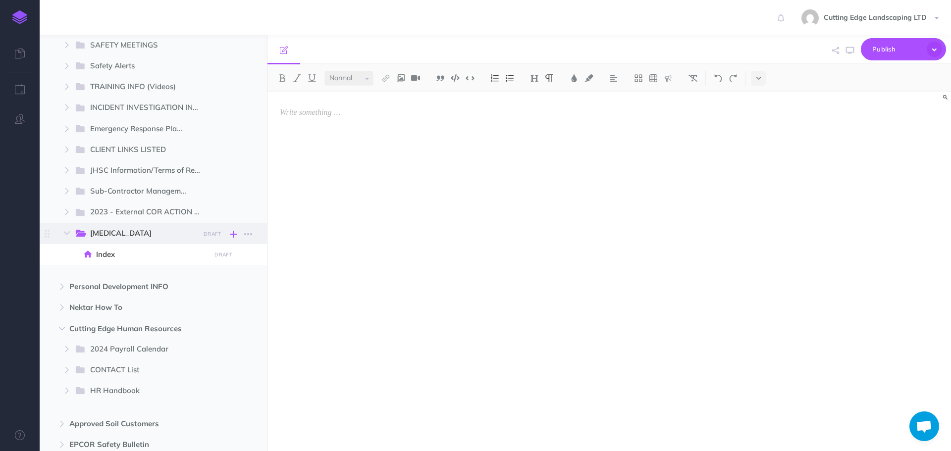
click at [235, 237] on icon "button" at bounding box center [233, 234] width 7 height 12
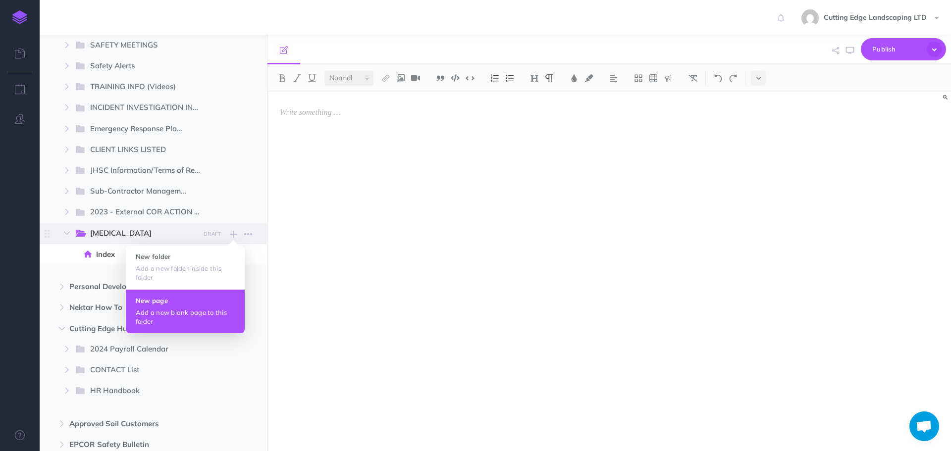
click at [188, 307] on button "New page Add a new blank page to this folder" at bounding box center [185, 311] width 119 height 44
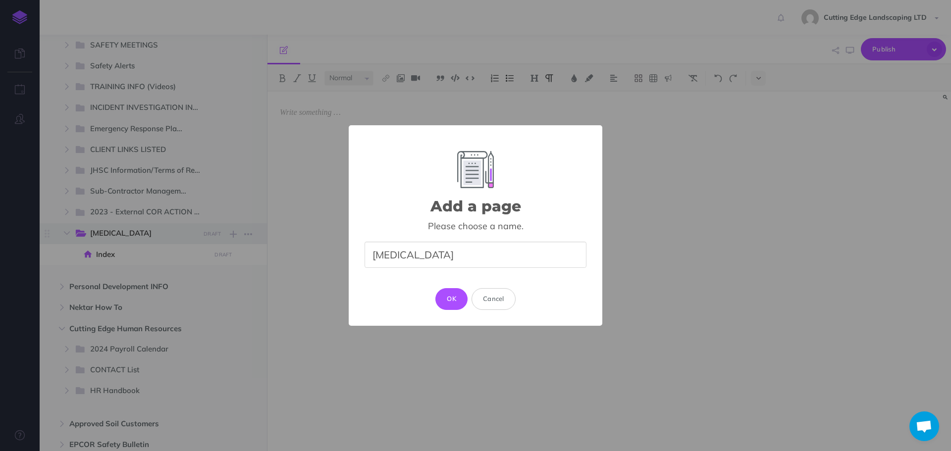
type input "Ketek West"
click at [460, 303] on button "OK" at bounding box center [451, 299] width 32 height 22
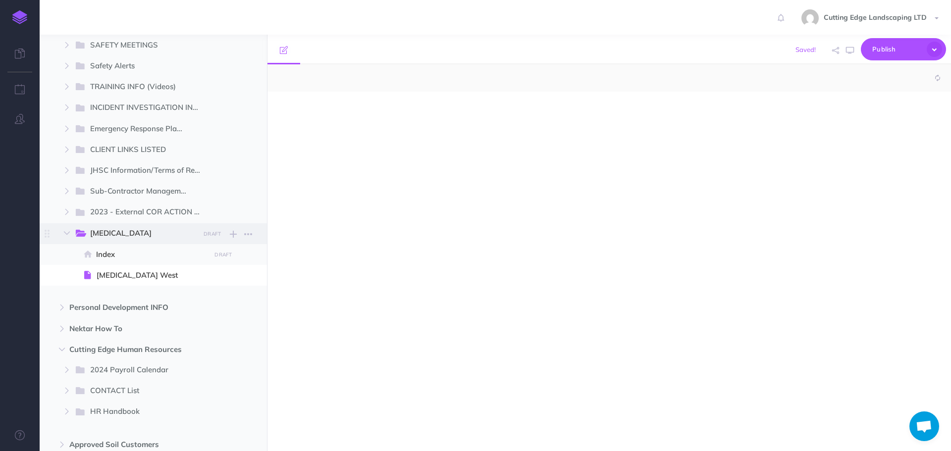
select select "null"
click at [252, 235] on icon "button" at bounding box center [248, 234] width 8 height 12
click at [230, 236] on icon "button" at bounding box center [233, 234] width 7 height 12
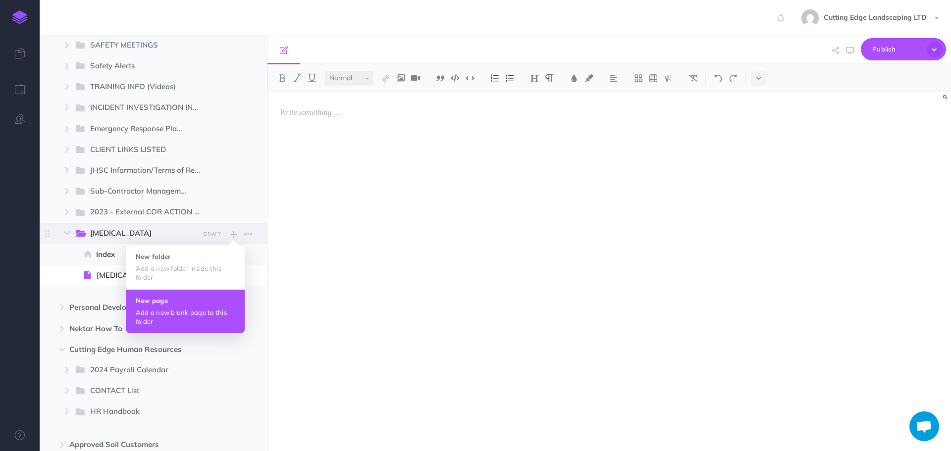
click at [173, 315] on p "Add a new blank page to this folder" at bounding box center [185, 317] width 99 height 18
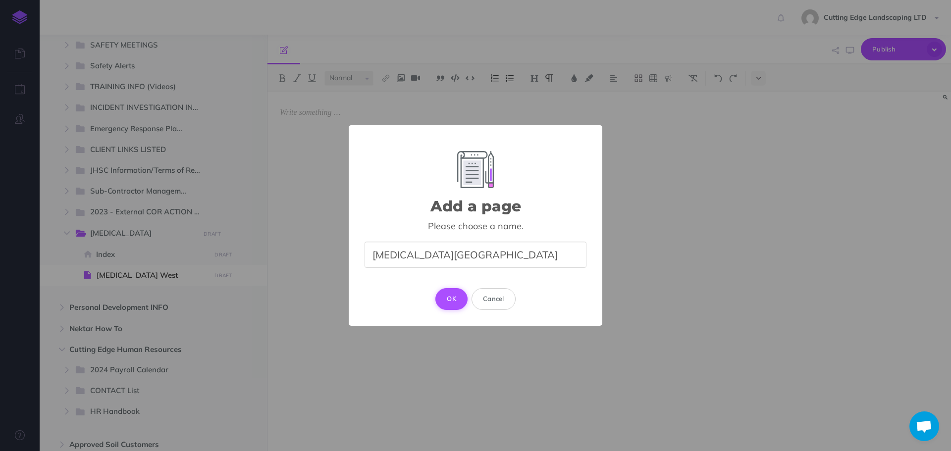
type input "Ketek East"
click at [450, 294] on button "OK" at bounding box center [451, 299] width 32 height 22
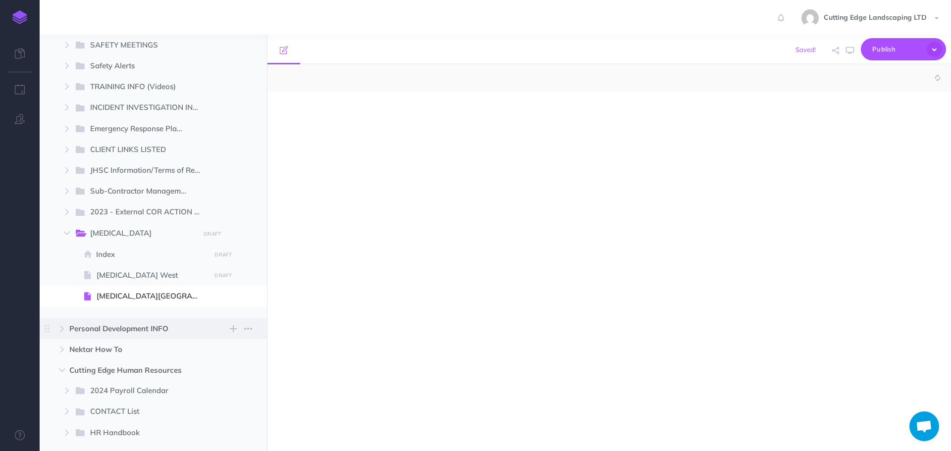
select select "null"
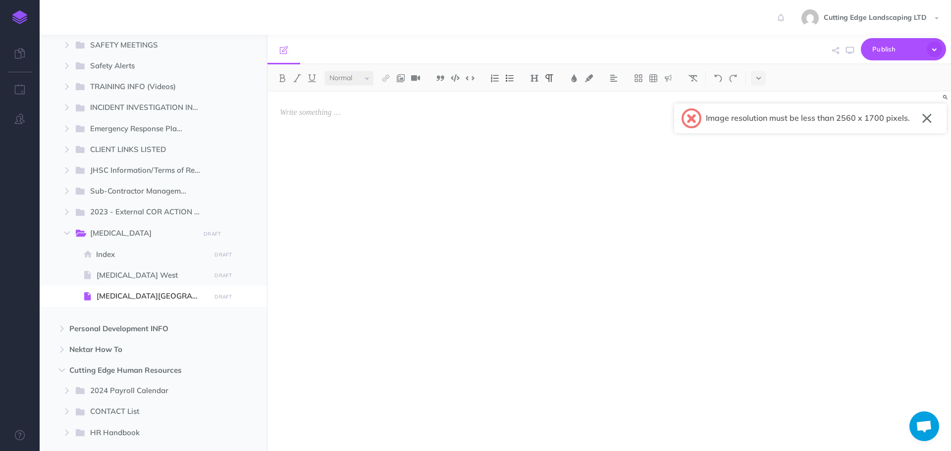
click at [929, 120] on button "button" at bounding box center [926, 118] width 9 height 16
click at [932, 119] on div at bounding box center [926, 118] width 19 height 16
click at [923, 119] on button "button" at bounding box center [926, 118] width 9 height 16
click at [121, 274] on span "Ketek West" at bounding box center [152, 275] width 111 height 12
select select "null"
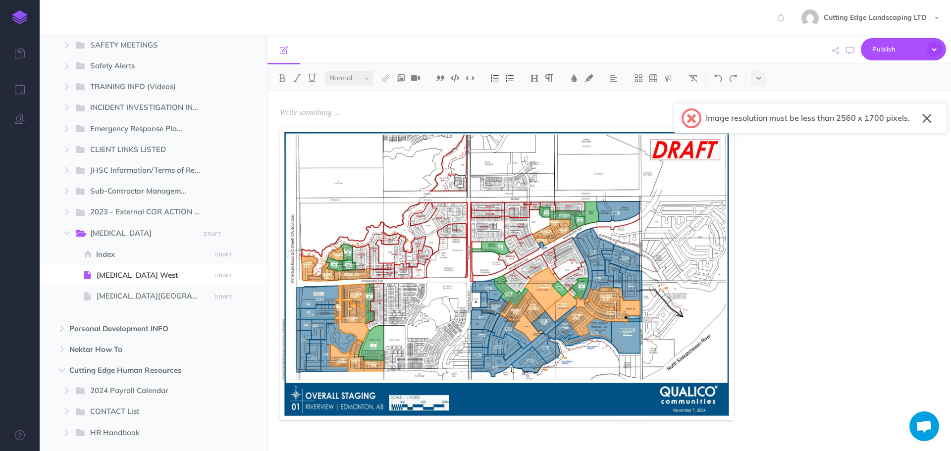
click at [929, 118] on button "button" at bounding box center [926, 118] width 9 height 16
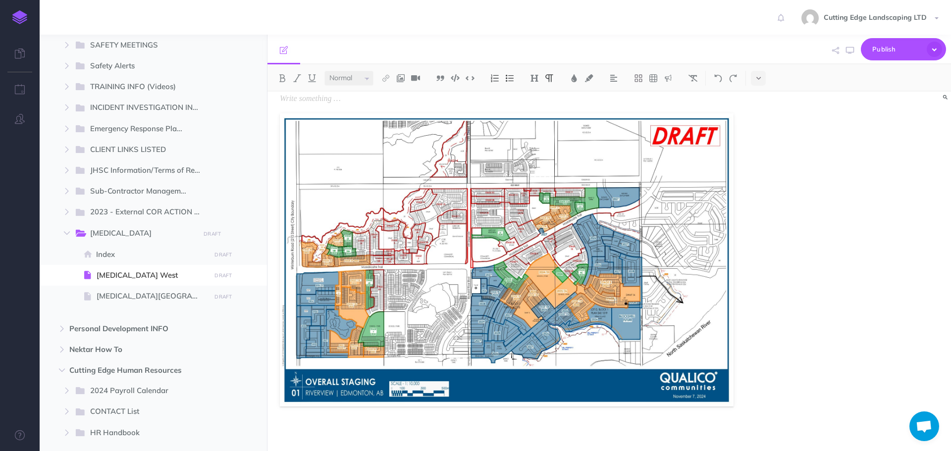
scroll to position [21, 0]
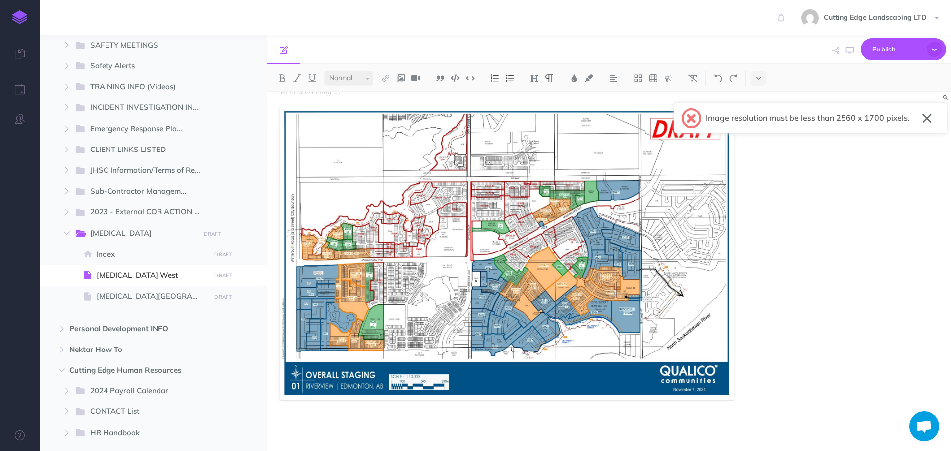
click at [930, 118] on button "button" at bounding box center [926, 118] width 9 height 16
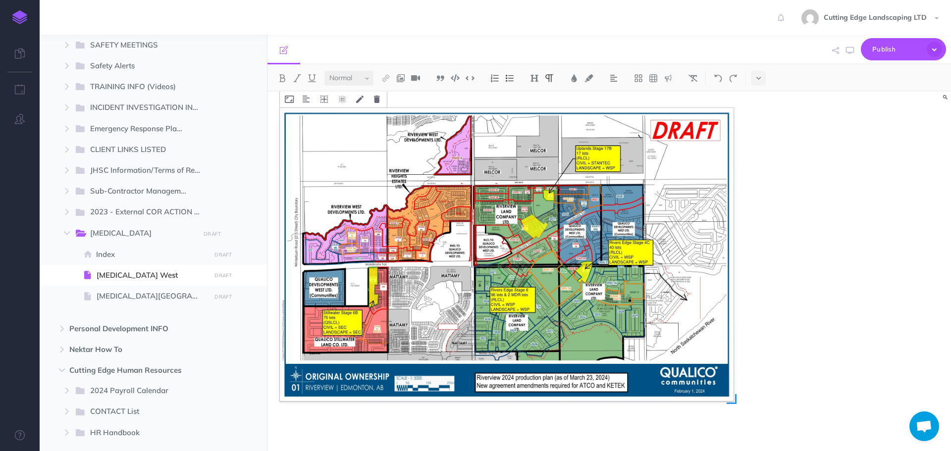
scroll to position [355, 0]
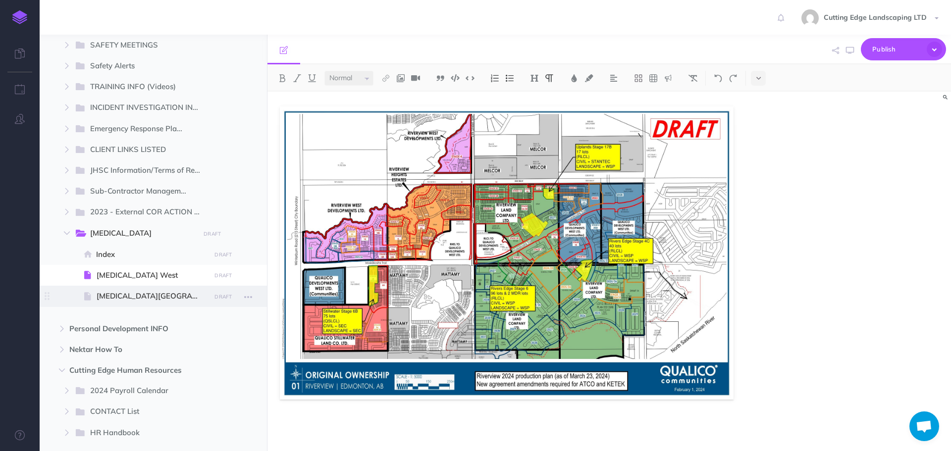
click at [112, 296] on span "Ketek East" at bounding box center [152, 296] width 111 height 12
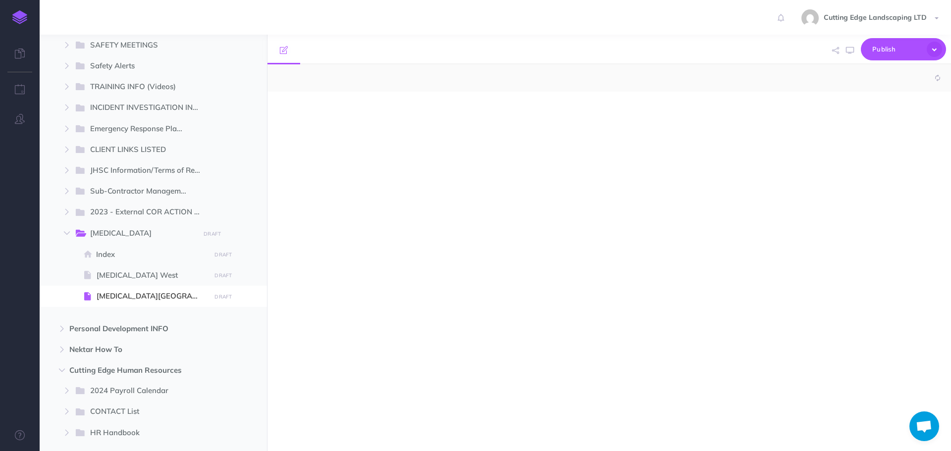
select select "null"
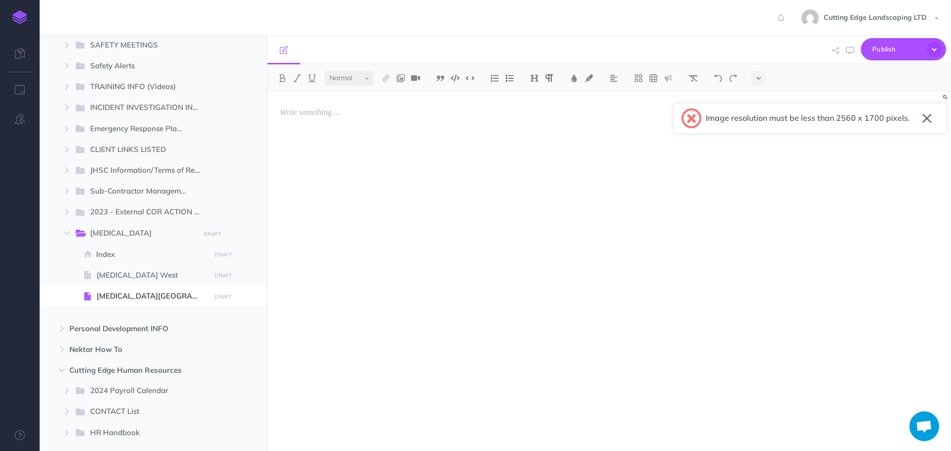
click at [926, 117] on button "button" at bounding box center [926, 118] width 9 height 16
click at [931, 119] on button "button" at bounding box center [926, 118] width 9 height 16
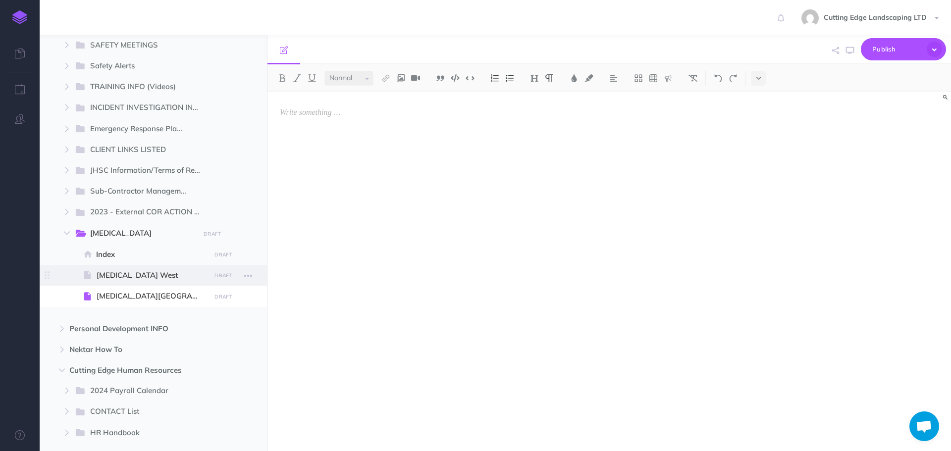
click at [116, 276] on span "Ketek West" at bounding box center [152, 275] width 111 height 12
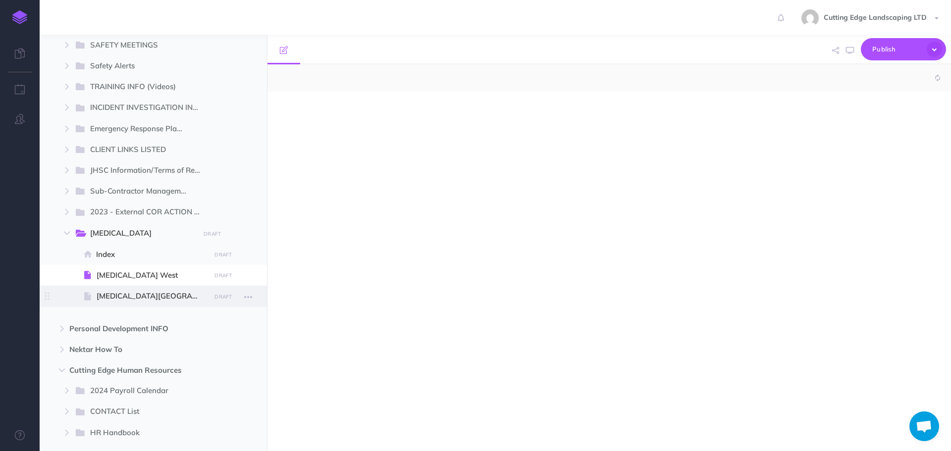
select select "null"
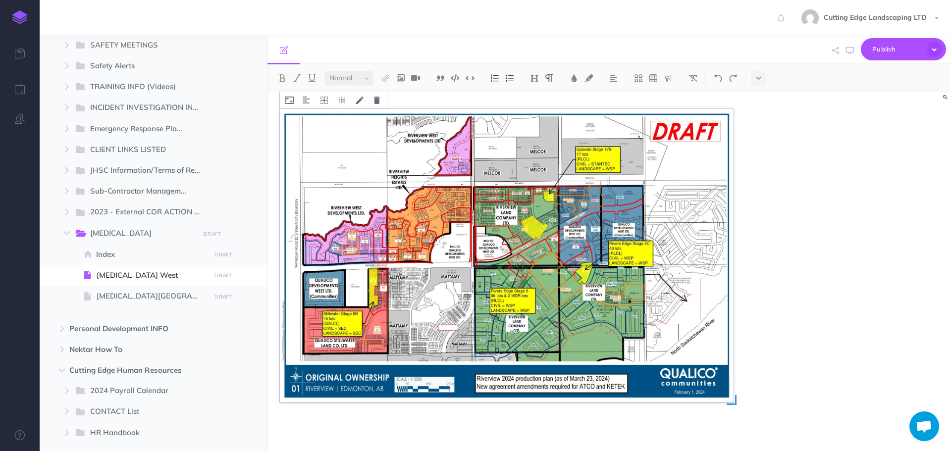
scroll to position [355, 0]
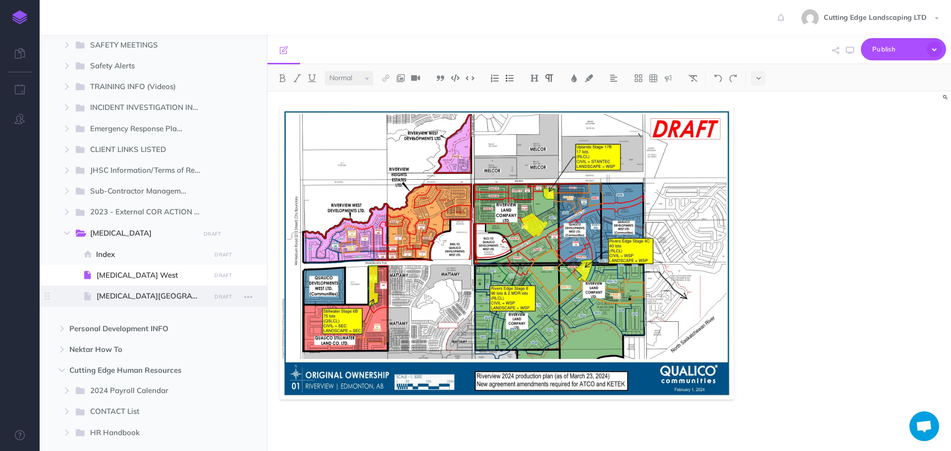
click at [135, 295] on span "Ketek East" at bounding box center [152, 296] width 111 height 12
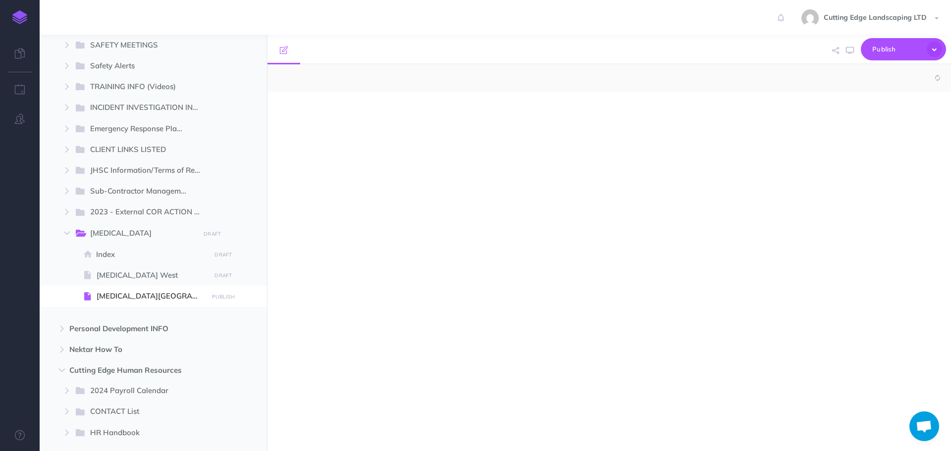
select select "null"
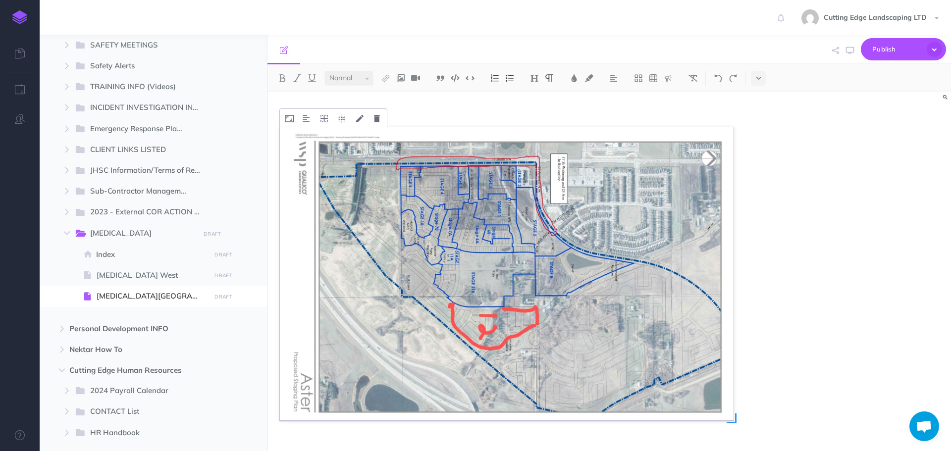
click at [647, 222] on img at bounding box center [507, 274] width 454 height 294
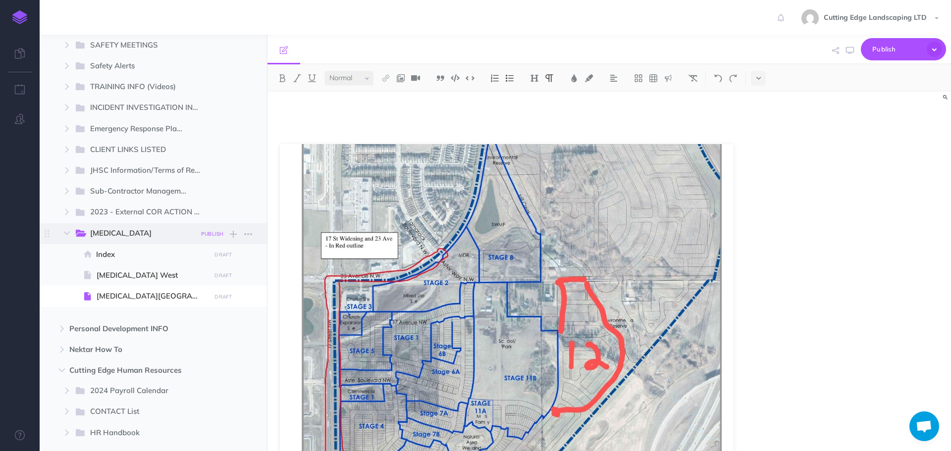
click at [218, 235] on small "PUBLISH" at bounding box center [212, 234] width 23 height 6
click at [199, 319] on button "Publish" at bounding box center [204, 318] width 32 height 17
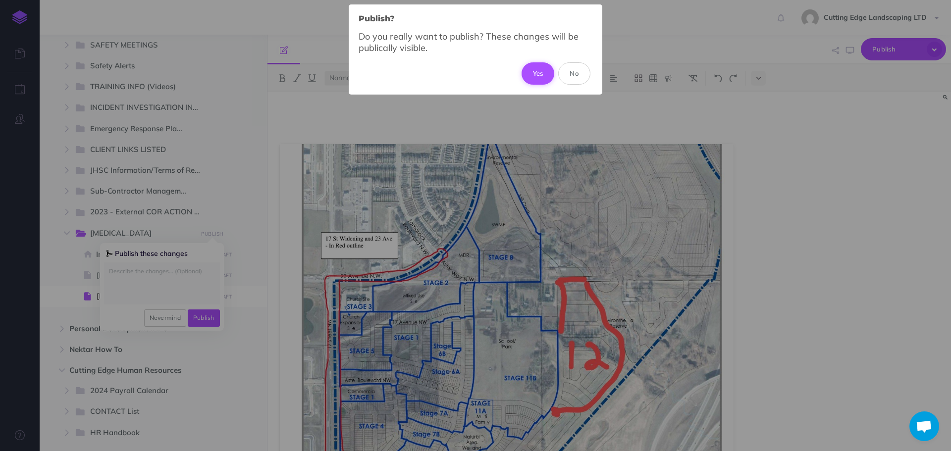
click at [541, 81] on button "Yes" at bounding box center [538, 73] width 33 height 22
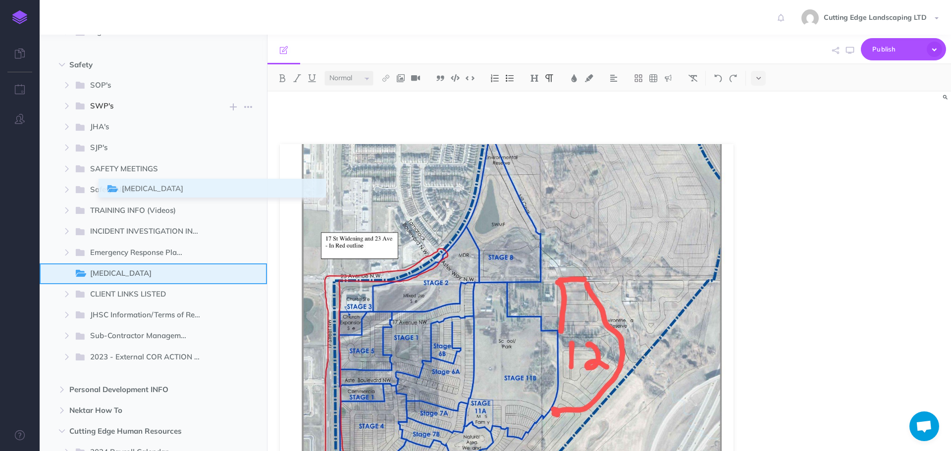
scroll to position [248, 0]
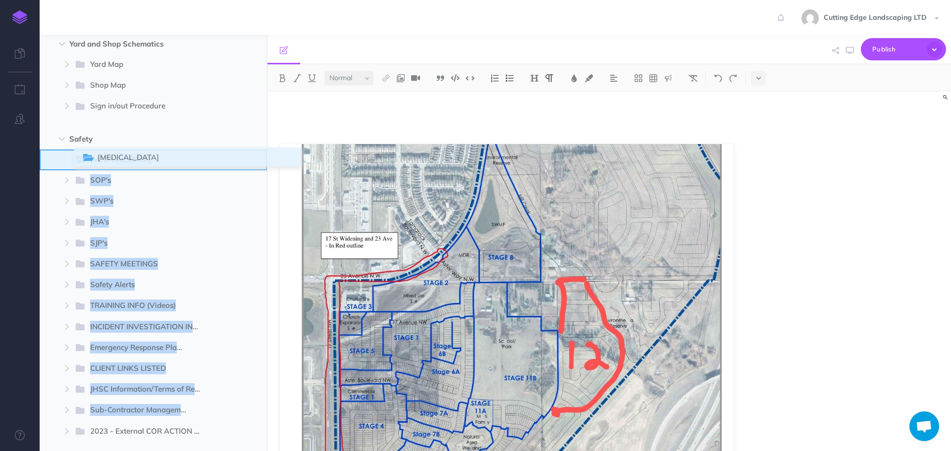
drag, startPoint x: 52, startPoint y: 286, endPoint x: 85, endPoint y: 160, distance: 129.6
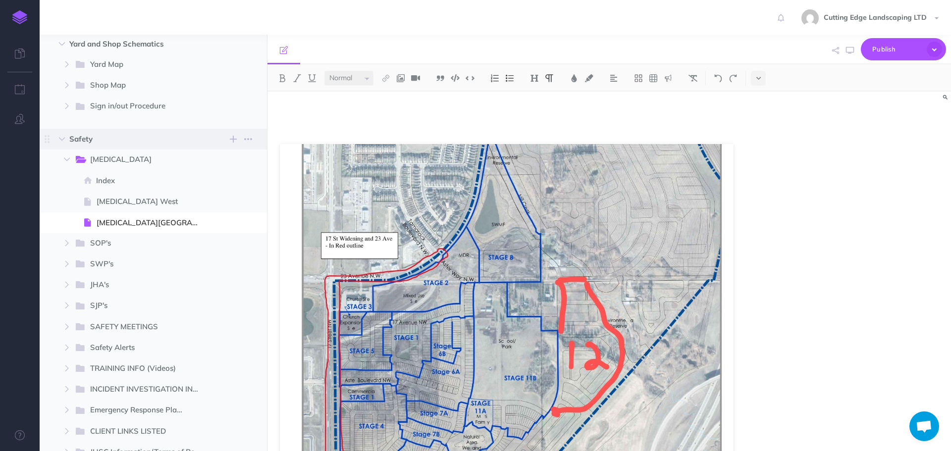
click at [106, 140] on span "Safety" at bounding box center [132, 139] width 126 height 12
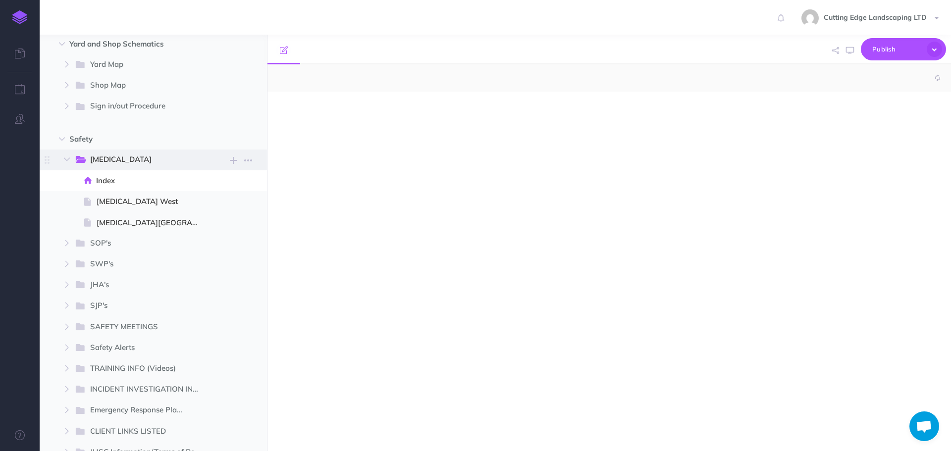
select select "null"
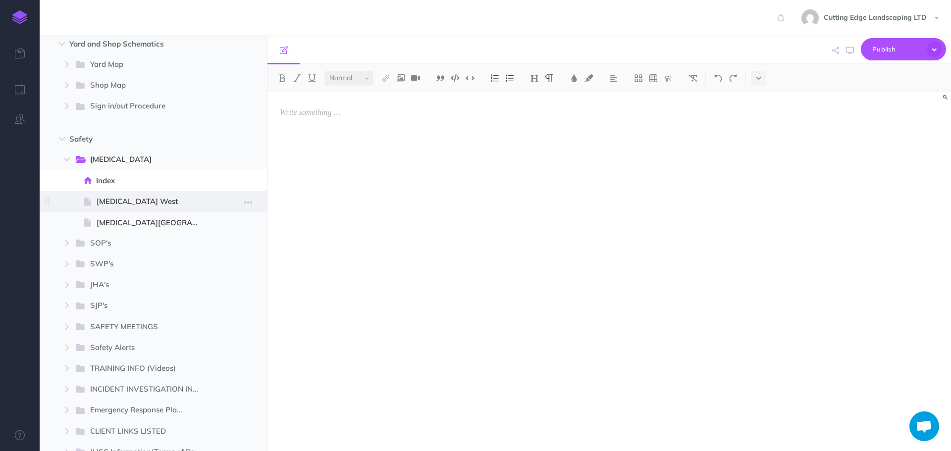
click at [116, 203] on span "Ketek West" at bounding box center [152, 202] width 111 height 12
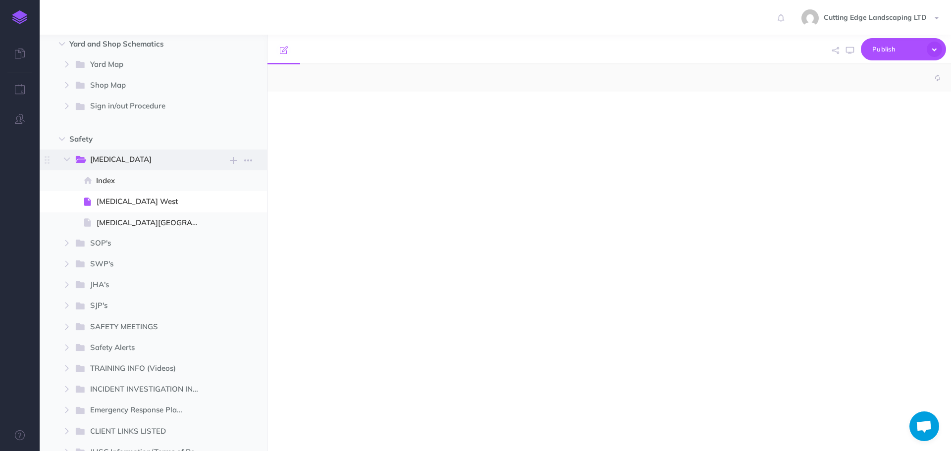
select select "null"
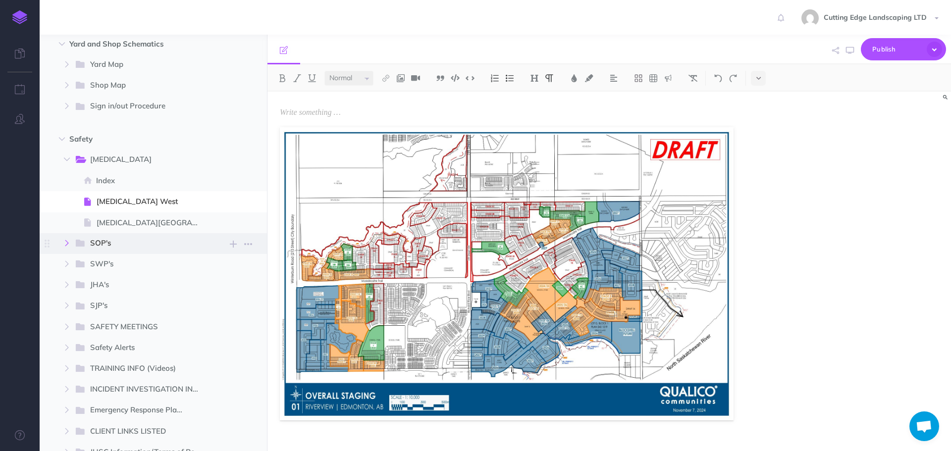
click at [67, 245] on icon "button" at bounding box center [67, 243] width 6 height 6
click at [113, 183] on span "Index" at bounding box center [151, 181] width 111 height 12
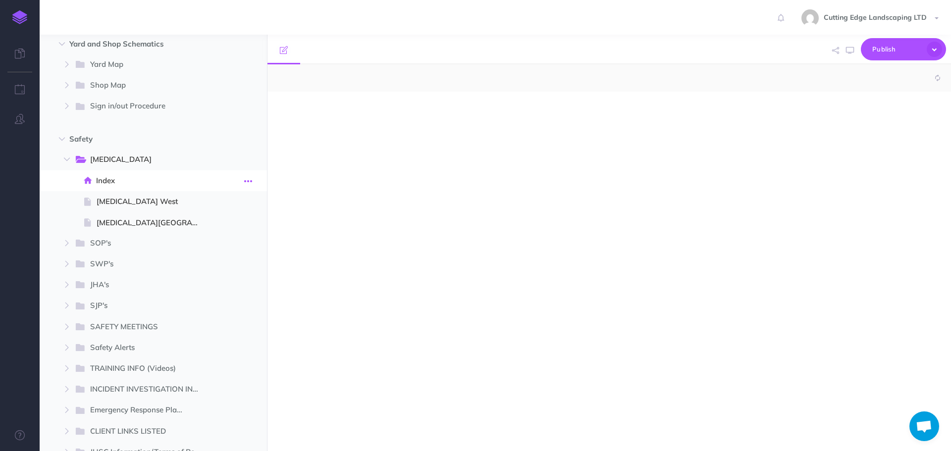
select select "null"
click at [252, 181] on button "button" at bounding box center [248, 180] width 18 height 13
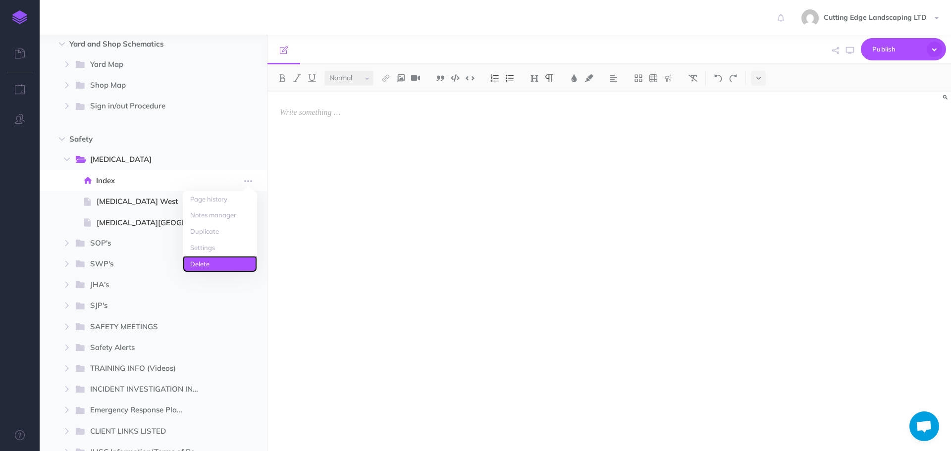
click at [212, 266] on link "Delete" at bounding box center [220, 264] width 74 height 16
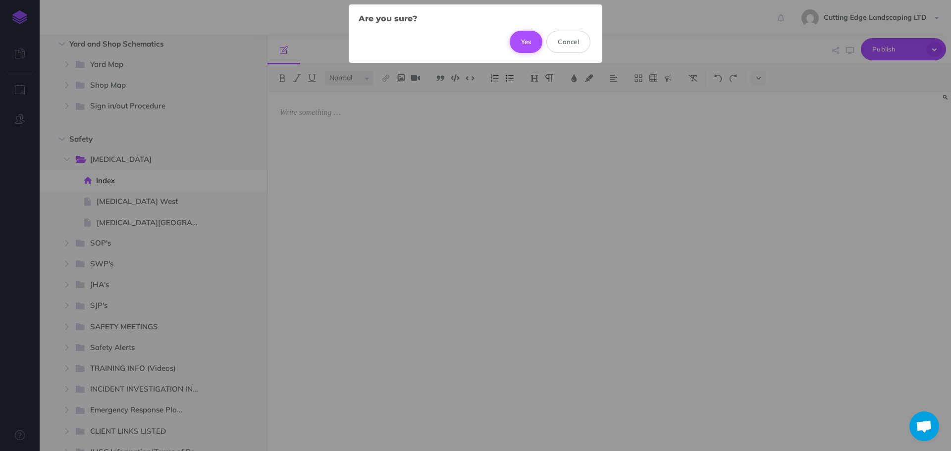
click at [525, 47] on button "Yes" at bounding box center [526, 42] width 33 height 22
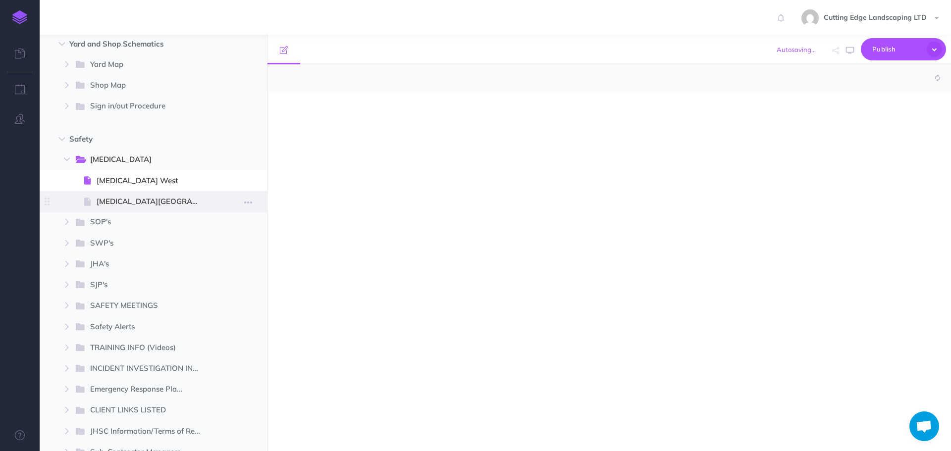
select select "null"
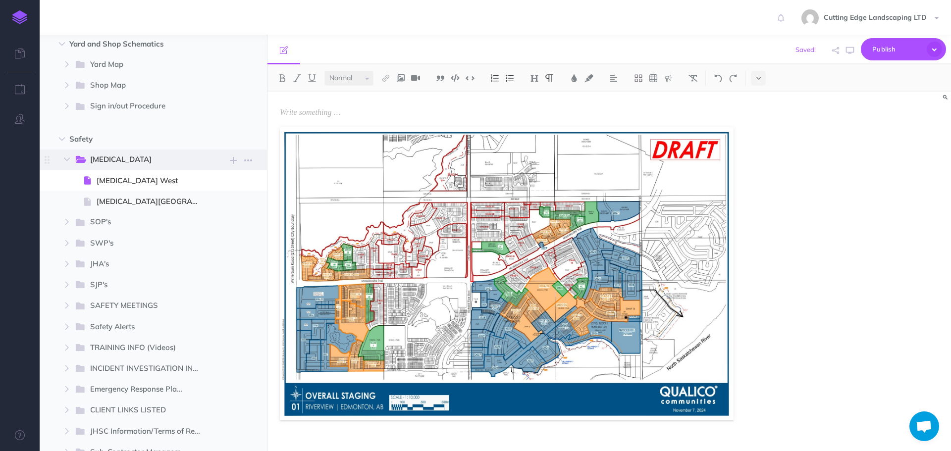
click at [104, 160] on span "Ketek" at bounding box center [141, 160] width 103 height 13
click at [255, 161] on button "button" at bounding box center [248, 160] width 18 height 13
click at [116, 140] on span "Safety" at bounding box center [132, 139] width 126 height 12
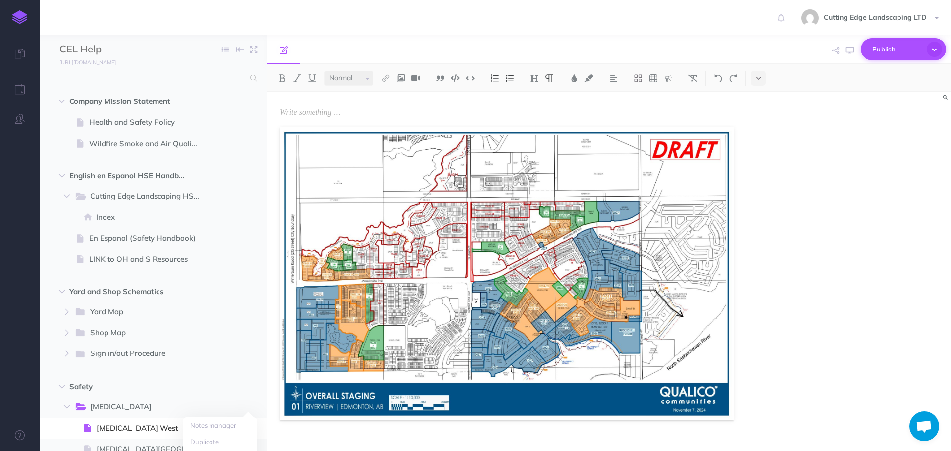
click at [941, 51] on icon "button" at bounding box center [934, 49] width 15 height 15
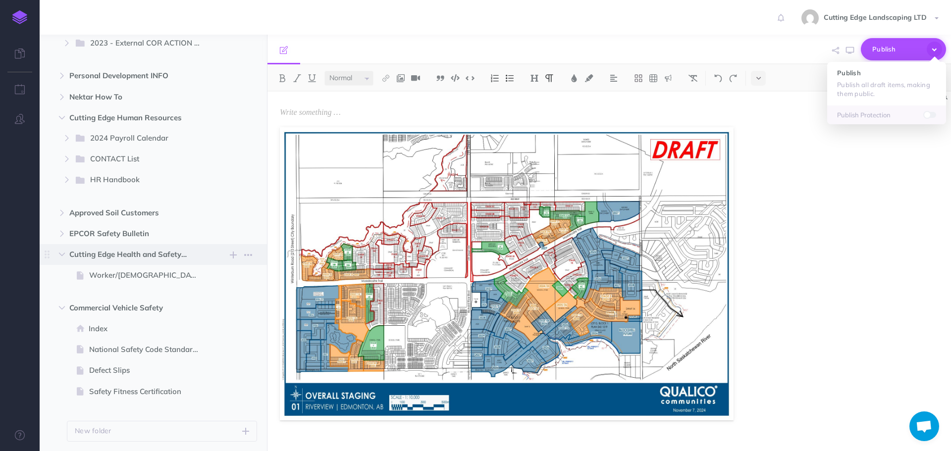
scroll to position [708, 0]
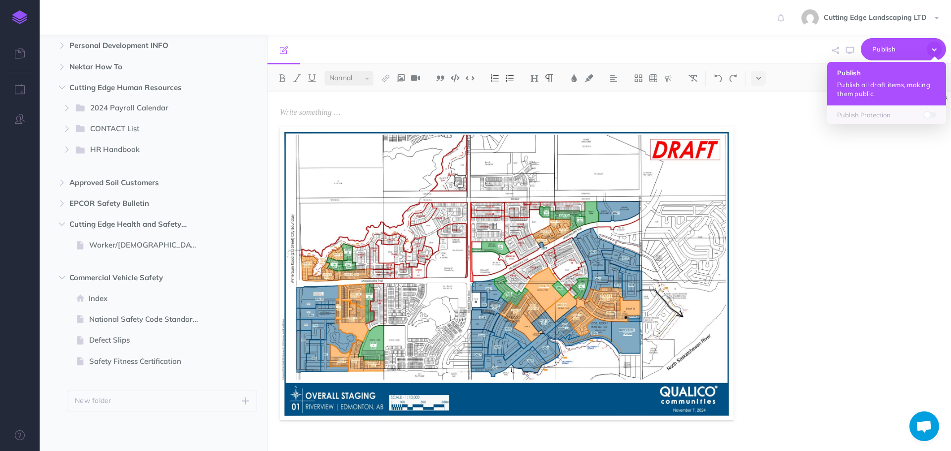
click at [874, 75] on h4 "Publish" at bounding box center [886, 72] width 99 height 7
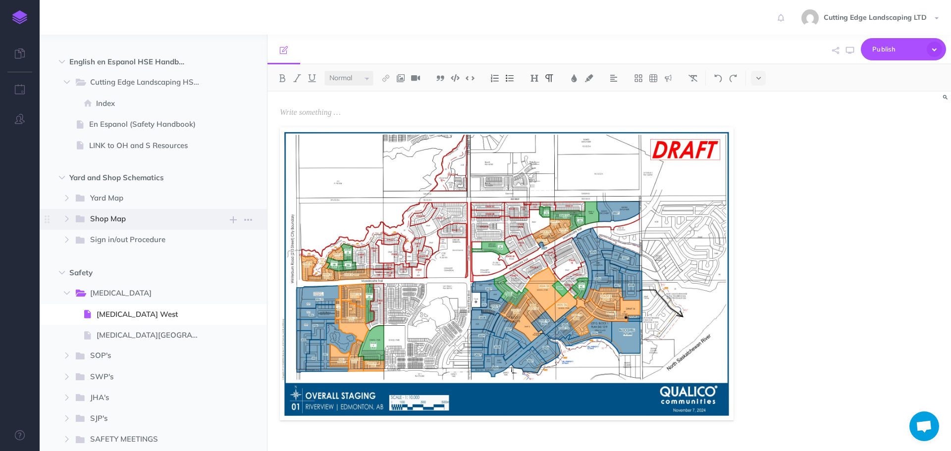
scroll to position [113, 0]
click at [64, 200] on icon "button" at bounding box center [67, 199] width 6 height 6
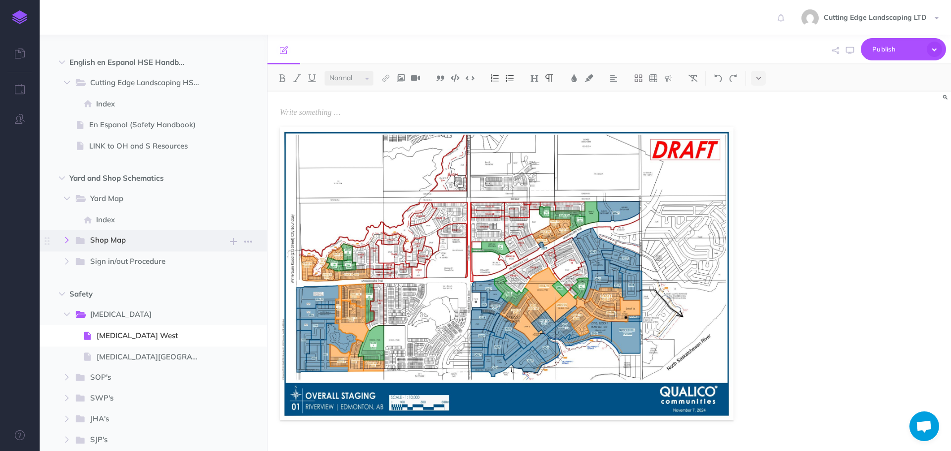
click at [70, 241] on icon "button" at bounding box center [67, 240] width 6 height 6
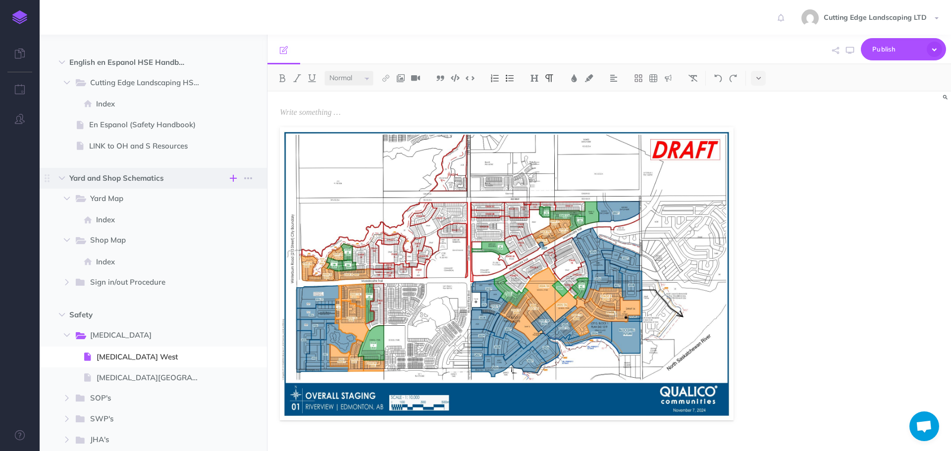
click at [234, 181] on icon "button" at bounding box center [233, 178] width 7 height 12
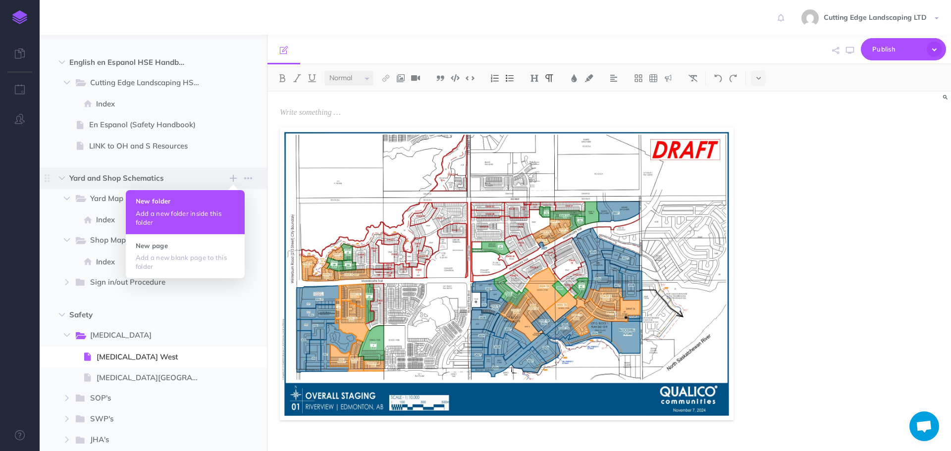
click at [171, 203] on h4 "New folder" at bounding box center [185, 201] width 99 height 7
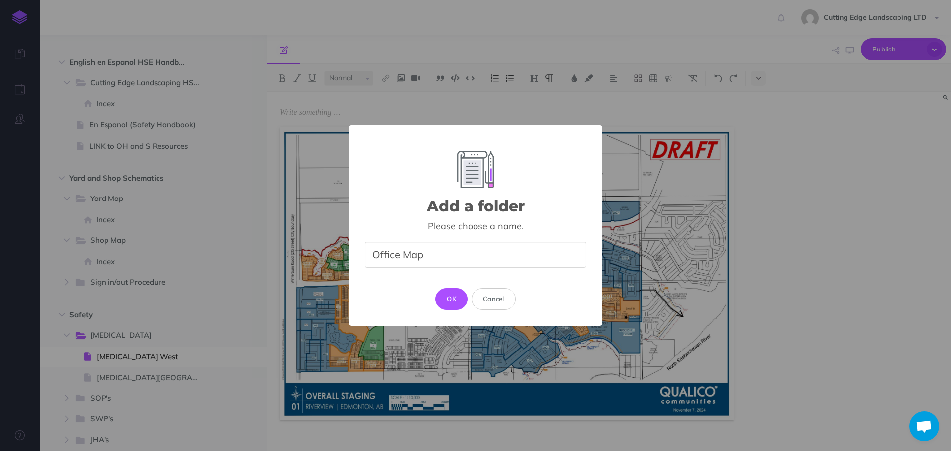
type input "Office Map"
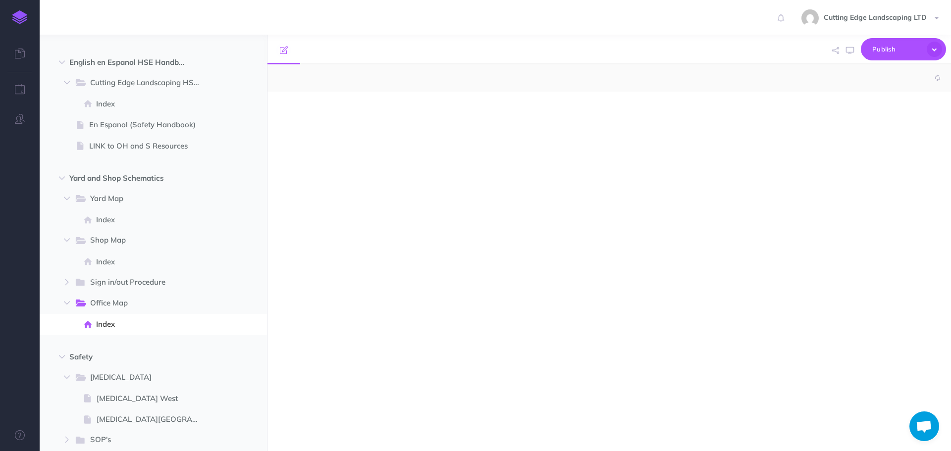
select select "null"
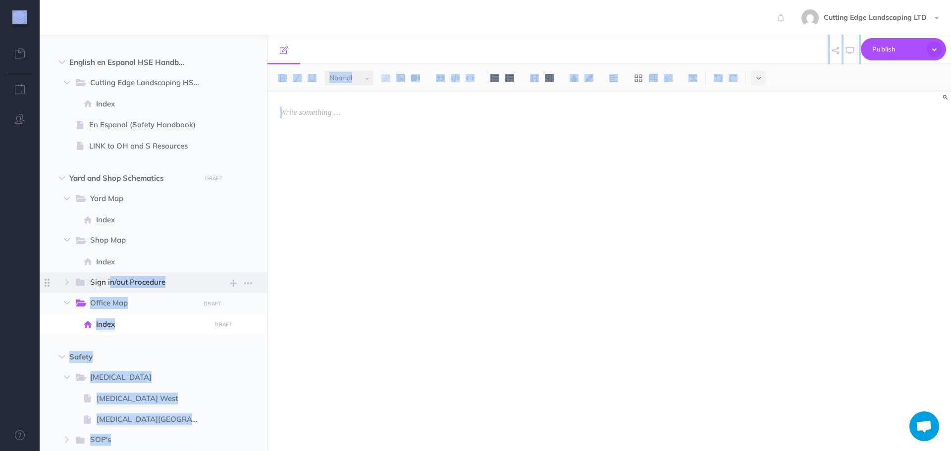
drag, startPoint x: 37, startPoint y: 302, endPoint x: 40, endPoint y: 288, distance: 14.1
click at [40, 288] on div "Toggle Navigation Cutting Edge Landscaping LTD Settings Account Settings Teams …" at bounding box center [495, 225] width 911 height 451
click at [190, 348] on span "Safety New folder Add a new folder inside this folder New page Add a new blank …" at bounding box center [164, 357] width 190 height 21
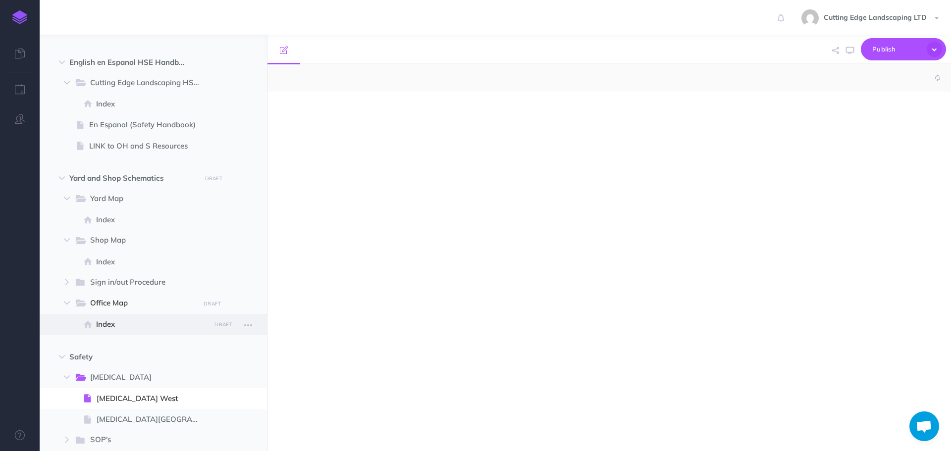
select select "null"
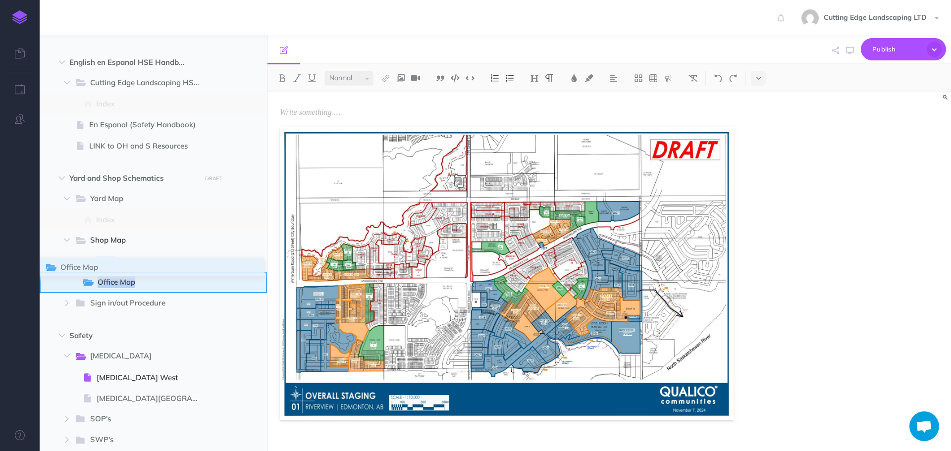
drag, startPoint x: 50, startPoint y: 306, endPoint x: 48, endPoint y: 270, distance: 35.7
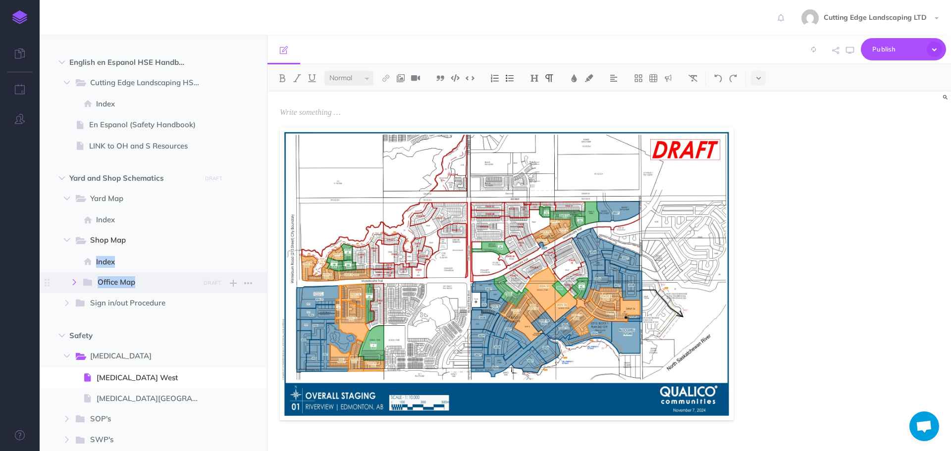
click at [73, 283] on icon "button" at bounding box center [74, 282] width 6 height 6
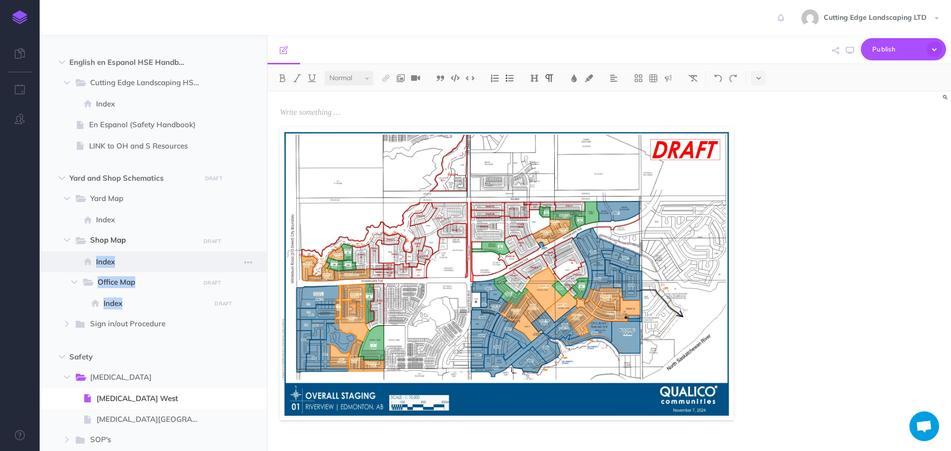
click at [126, 261] on span "Index" at bounding box center [151, 262] width 111 height 12
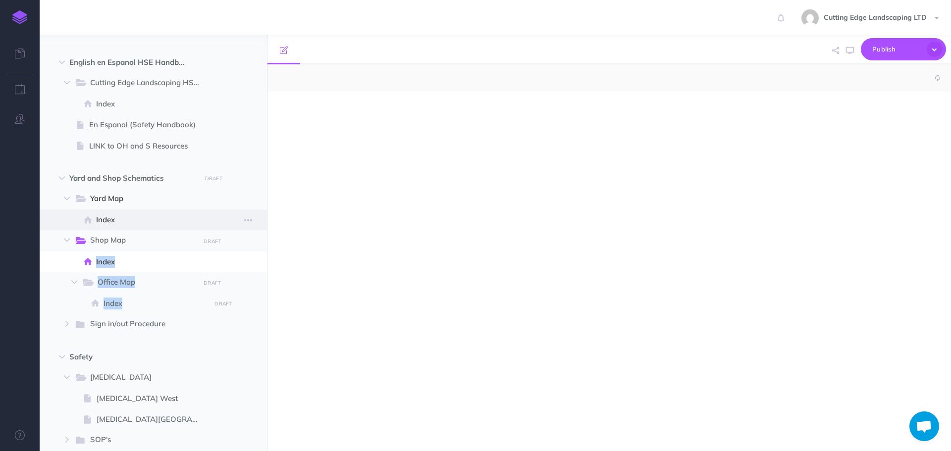
select select "null"
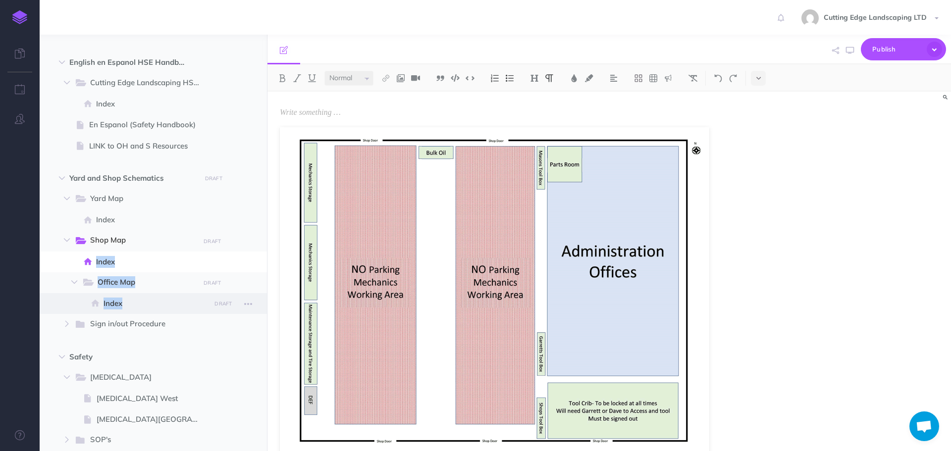
click at [134, 298] on span "Index" at bounding box center [156, 304] width 104 height 12
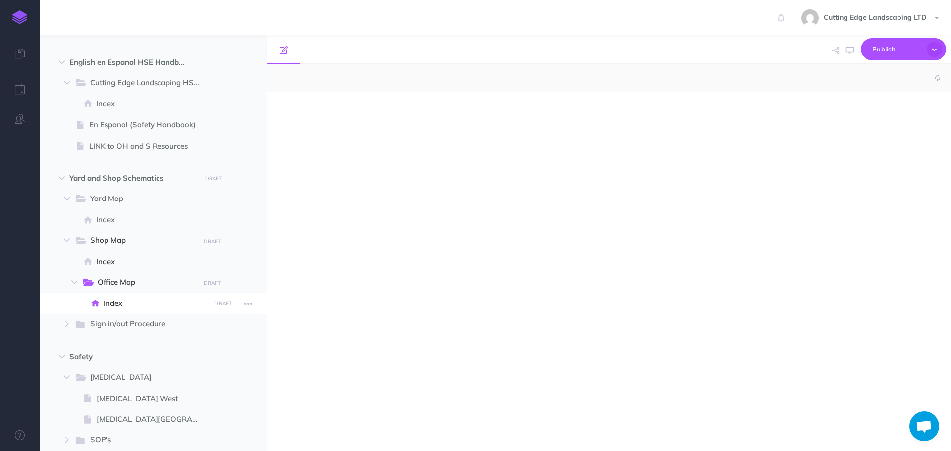
select select "null"
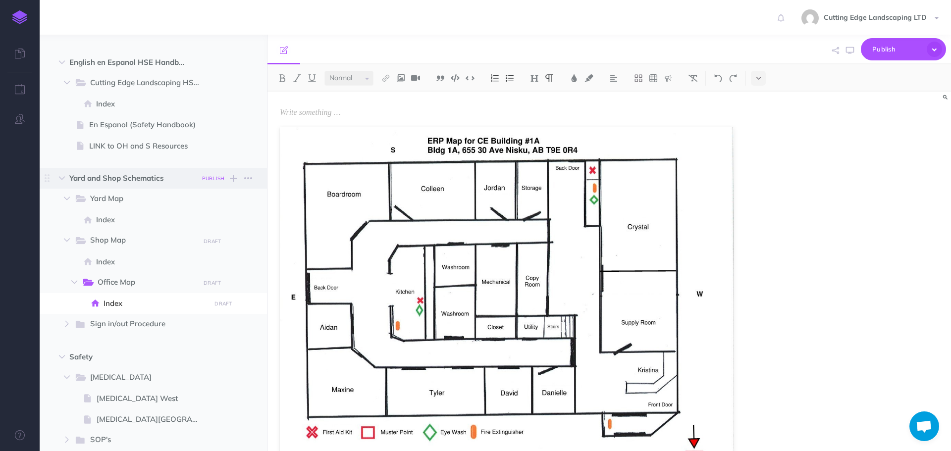
click at [220, 179] on small "PUBLISH" at bounding box center [213, 178] width 23 height 6
click at [171, 263] on button "Nevermind" at bounding box center [166, 262] width 42 height 17
click at [167, 263] on span "Index" at bounding box center [151, 262] width 111 height 12
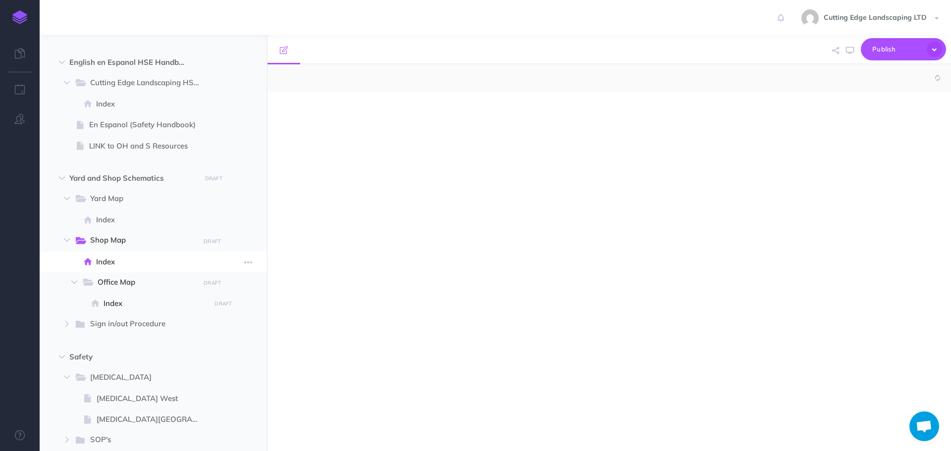
select select "null"
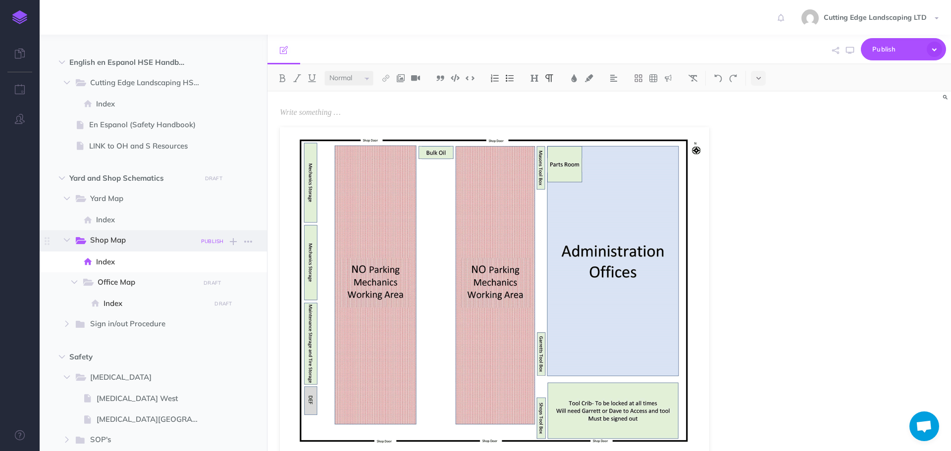
click at [219, 240] on small "PUBLISH" at bounding box center [212, 241] width 23 height 6
click at [204, 327] on button "Publish" at bounding box center [204, 325] width 32 height 17
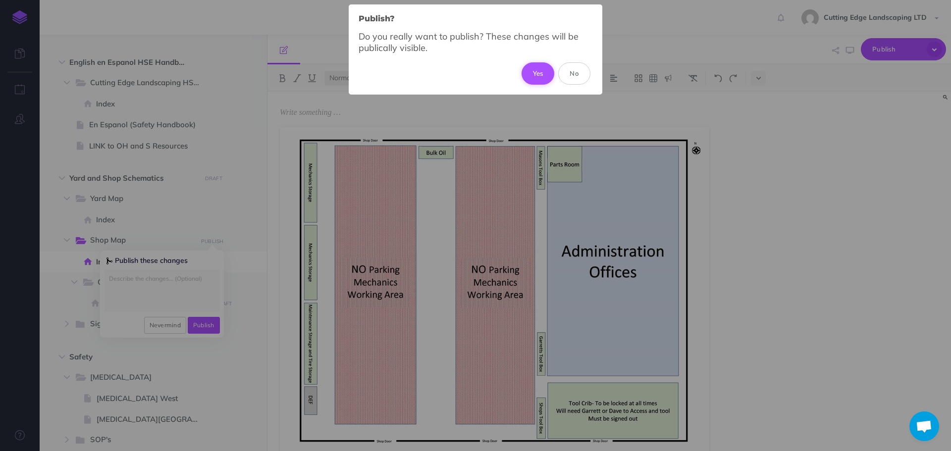
click at [544, 76] on button "Yes" at bounding box center [538, 73] width 33 height 22
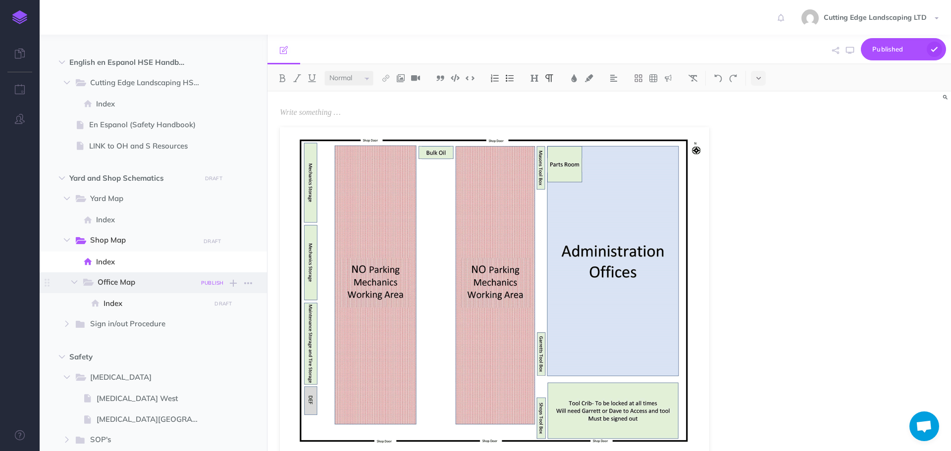
click at [209, 284] on small "PUBLISH" at bounding box center [212, 283] width 23 height 6
click at [202, 367] on button "Publish" at bounding box center [204, 367] width 32 height 17
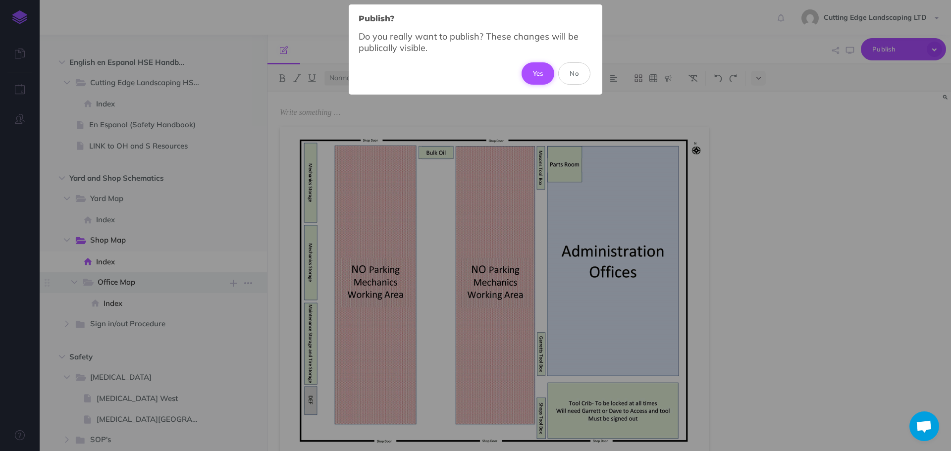
click at [552, 74] on button "Yes" at bounding box center [538, 73] width 33 height 22
